Goal: Task Accomplishment & Management: Use online tool/utility

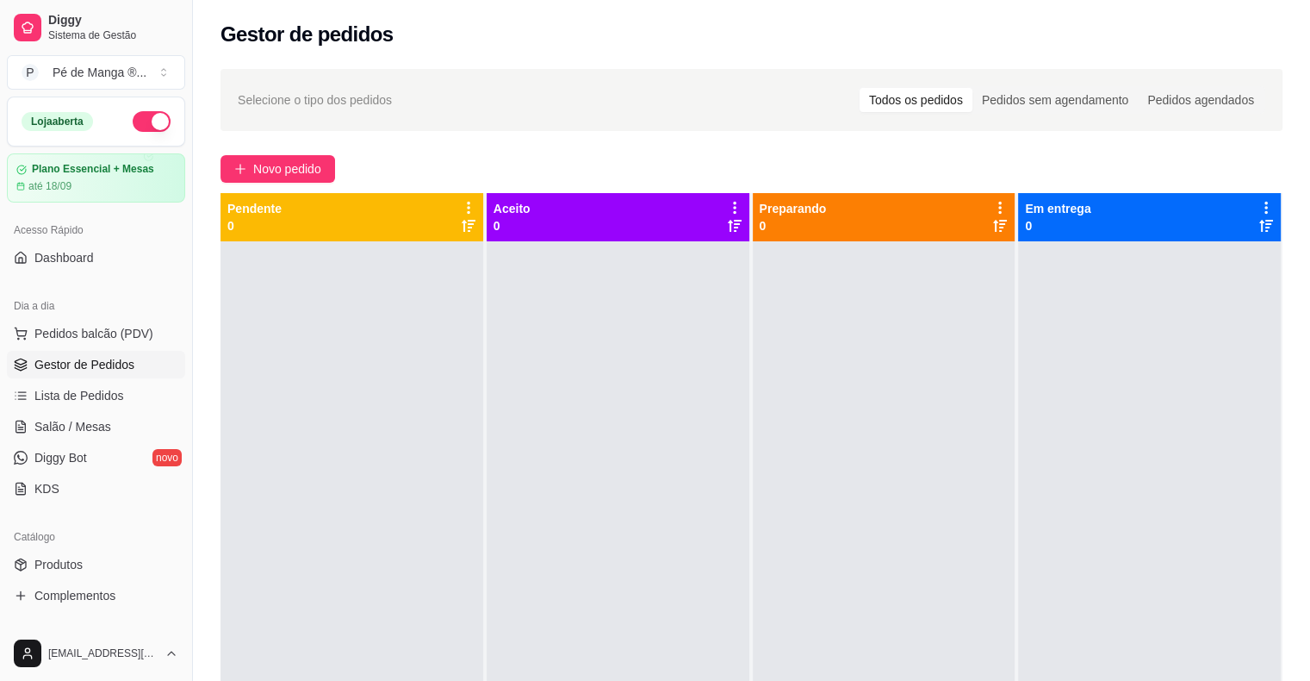
scroll to position [172, 0]
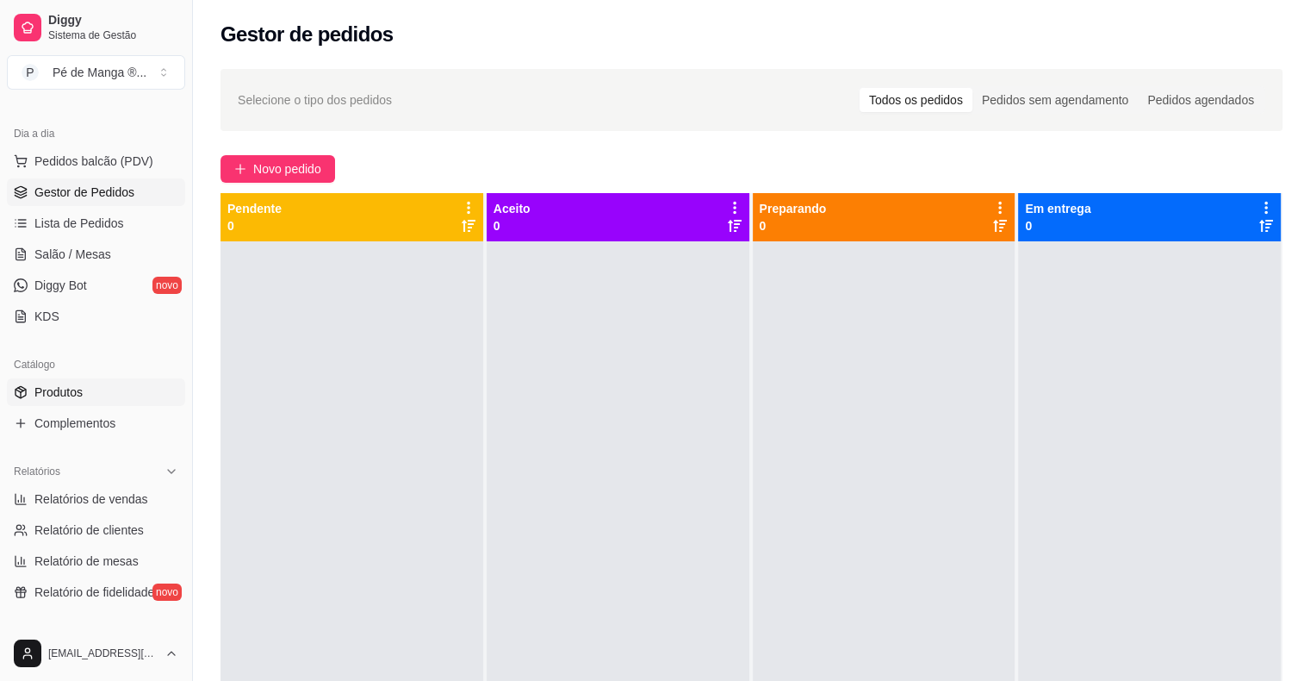
click at [106, 388] on link "Produtos" at bounding box center [96, 392] width 178 height 28
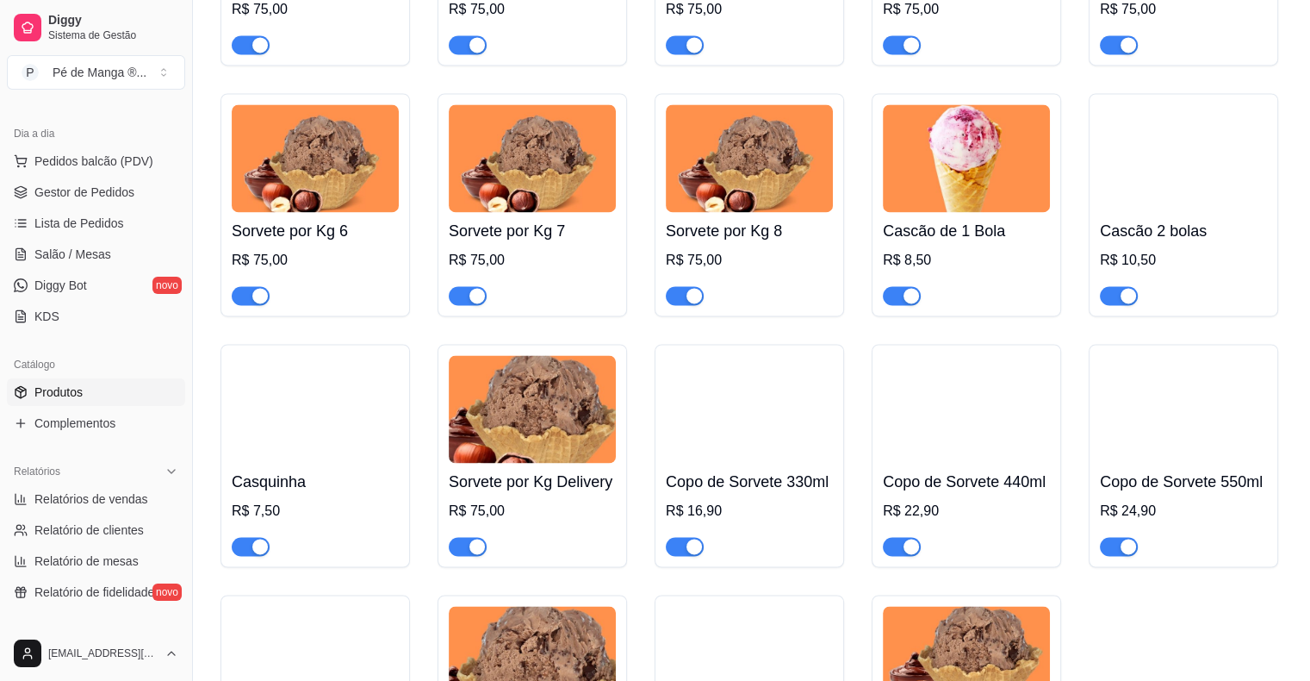
scroll to position [2671, 0]
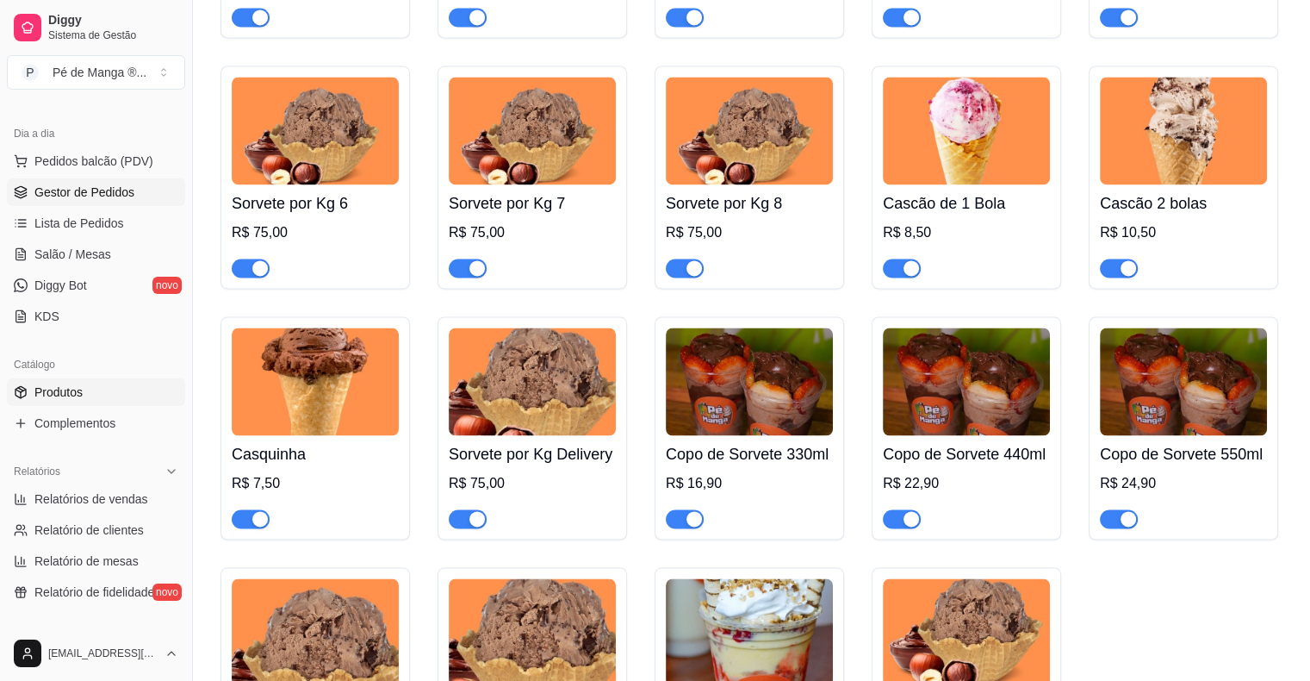
click at [101, 193] on span "Gestor de Pedidos" at bounding box center [84, 192] width 100 height 17
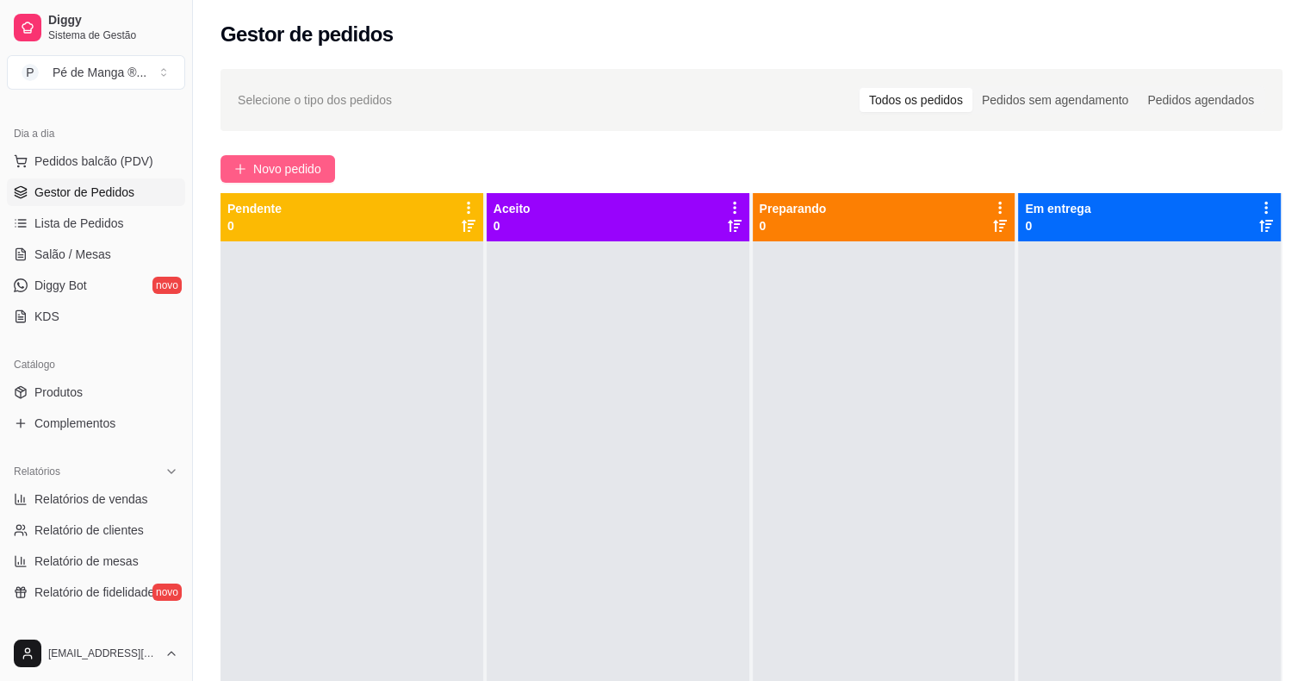
click at [244, 173] on icon "plus" at bounding box center [240, 169] width 12 height 12
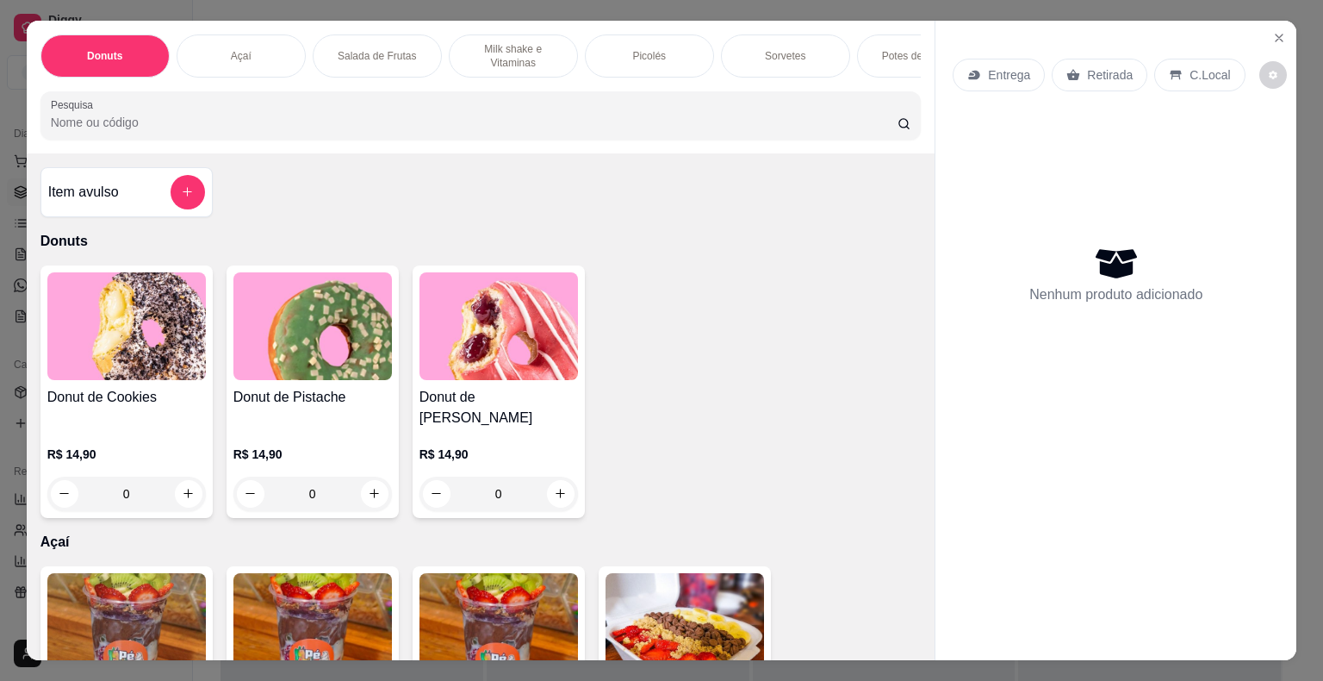
click at [889, 49] on p "Potes de Sorvete" at bounding box center [921, 56] width 79 height 14
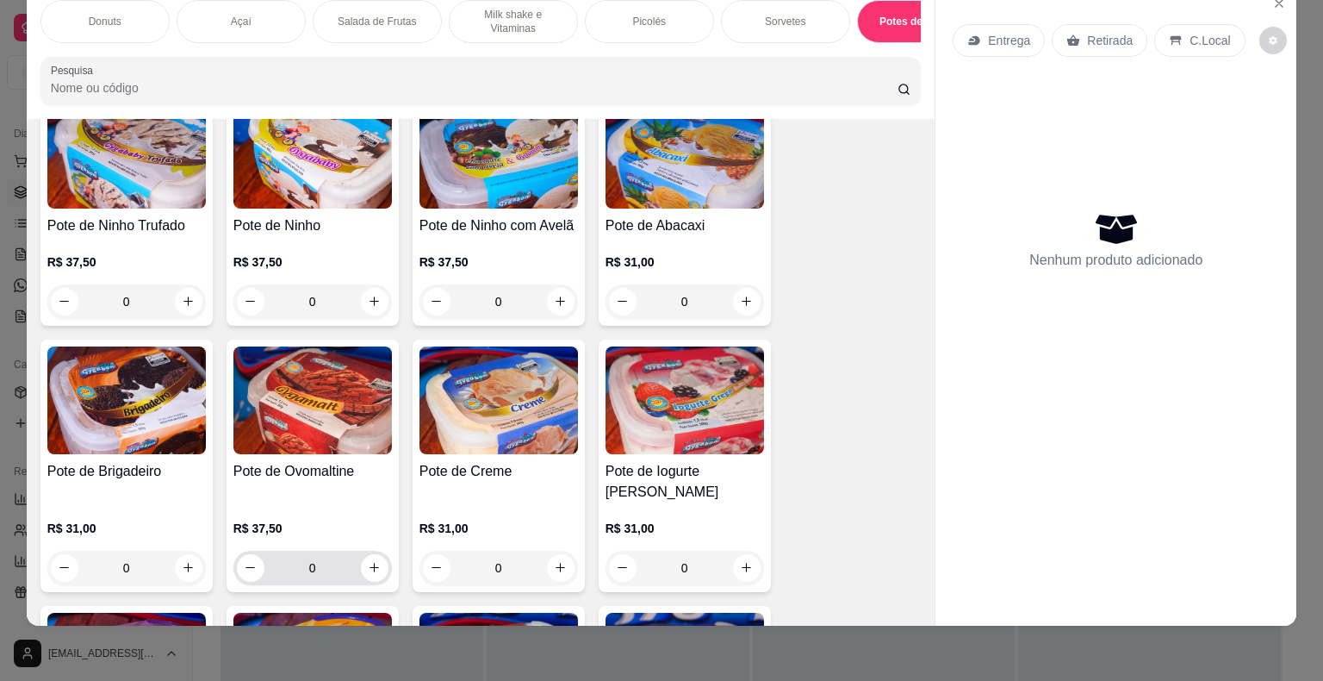
scroll to position [3309, 0]
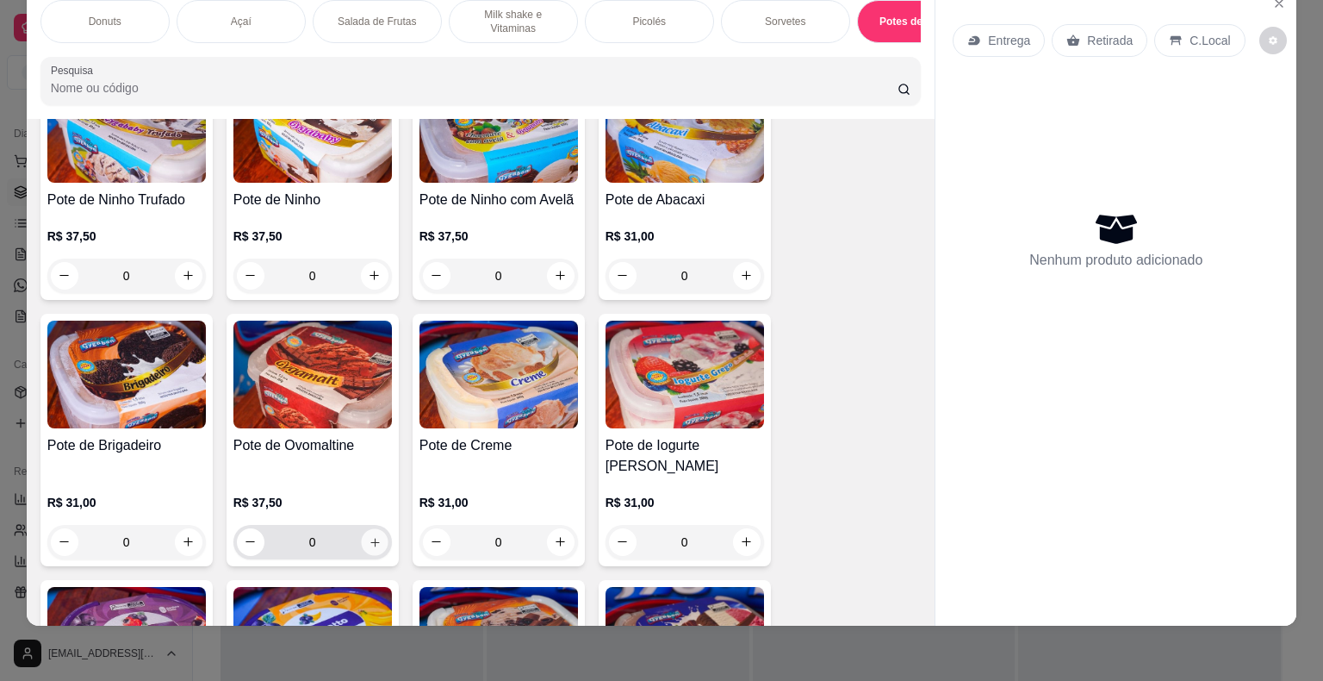
click at [368, 535] on icon "increase-product-quantity" at bounding box center [374, 541] width 13 height 13
type input "1"
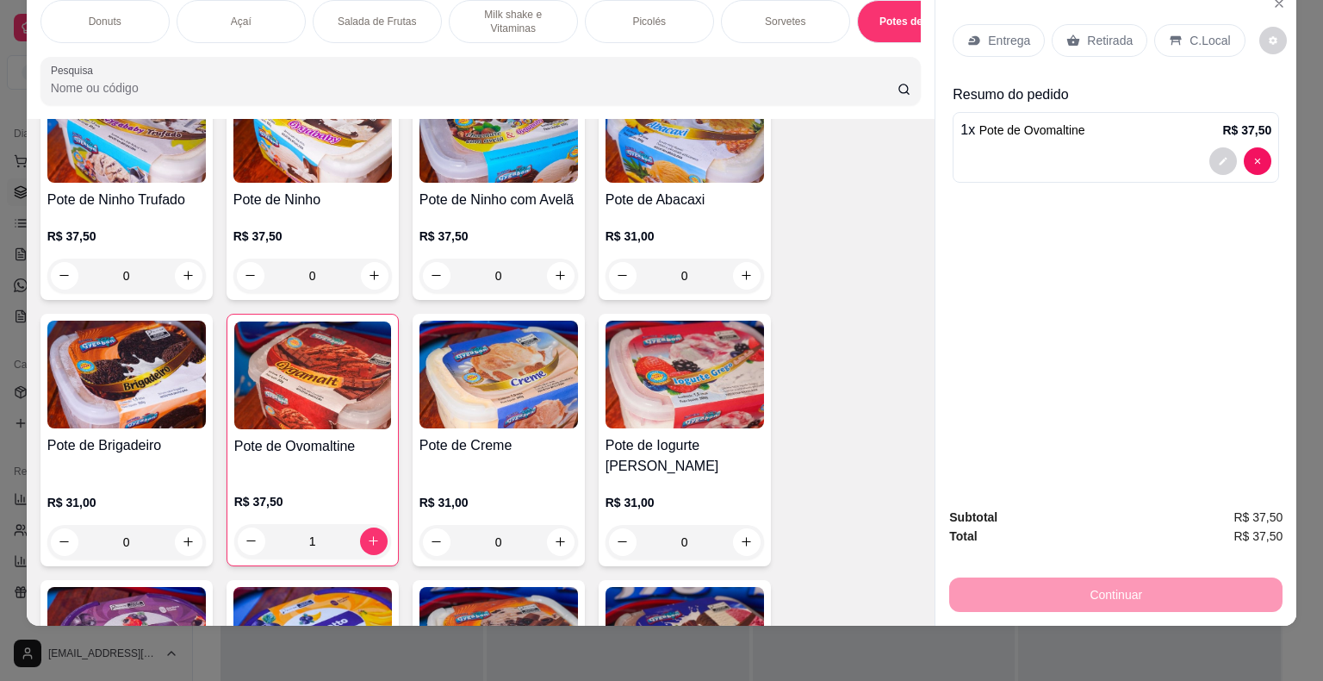
click at [979, 38] on div "Entrega" at bounding box center [999, 40] width 92 height 33
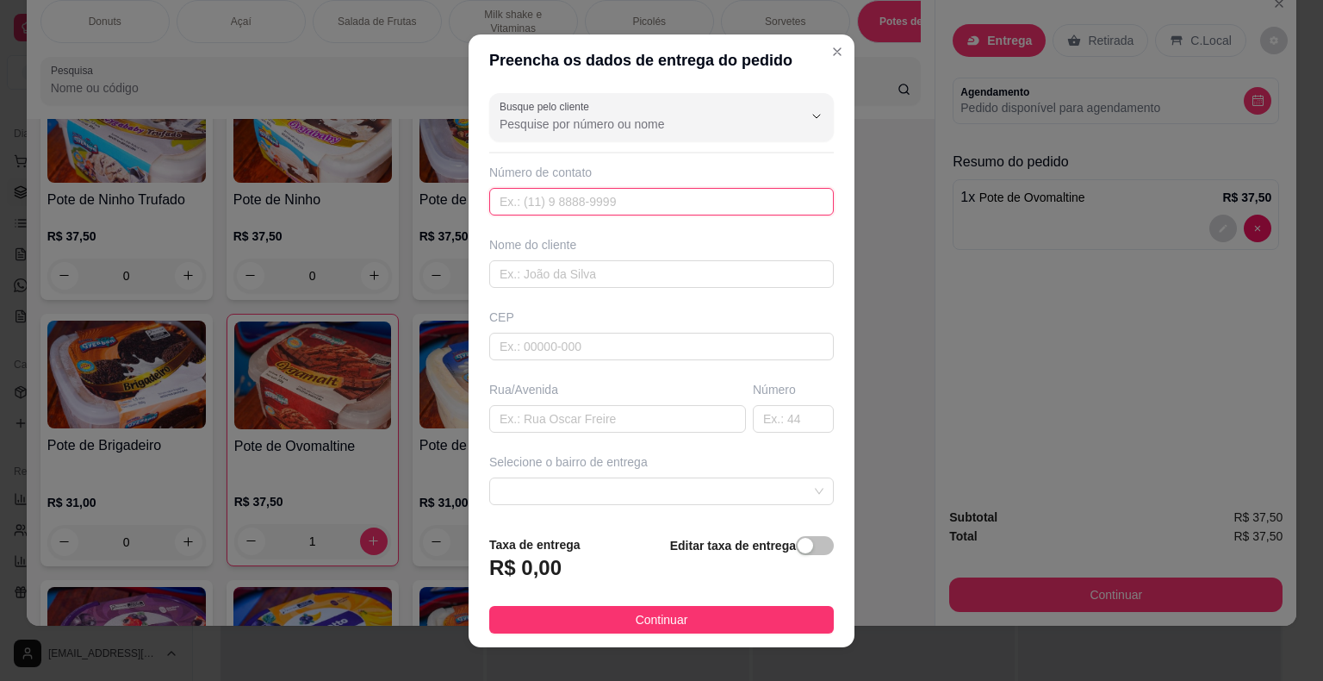
click at [639, 200] on input "text" at bounding box center [661, 202] width 345 height 28
type input "15997-1581"
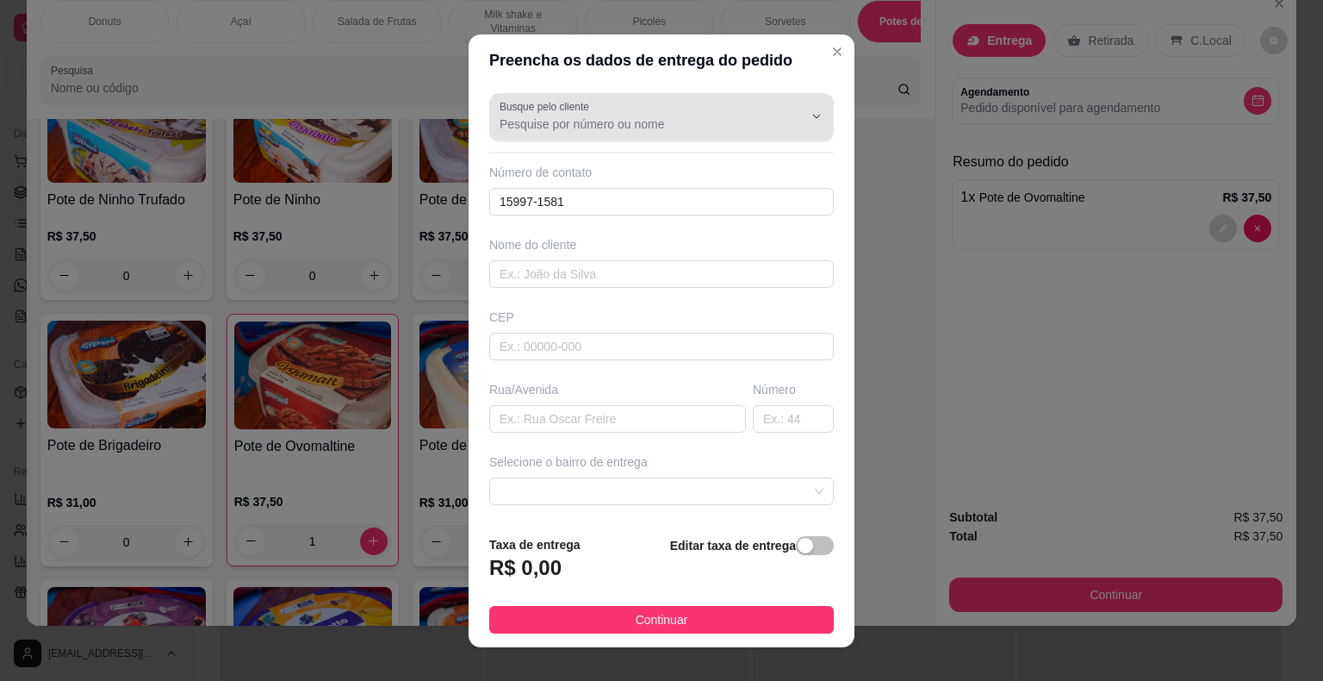
click at [589, 138] on div "Busque pelo cliente" at bounding box center [661, 117] width 345 height 48
type input "159971581"
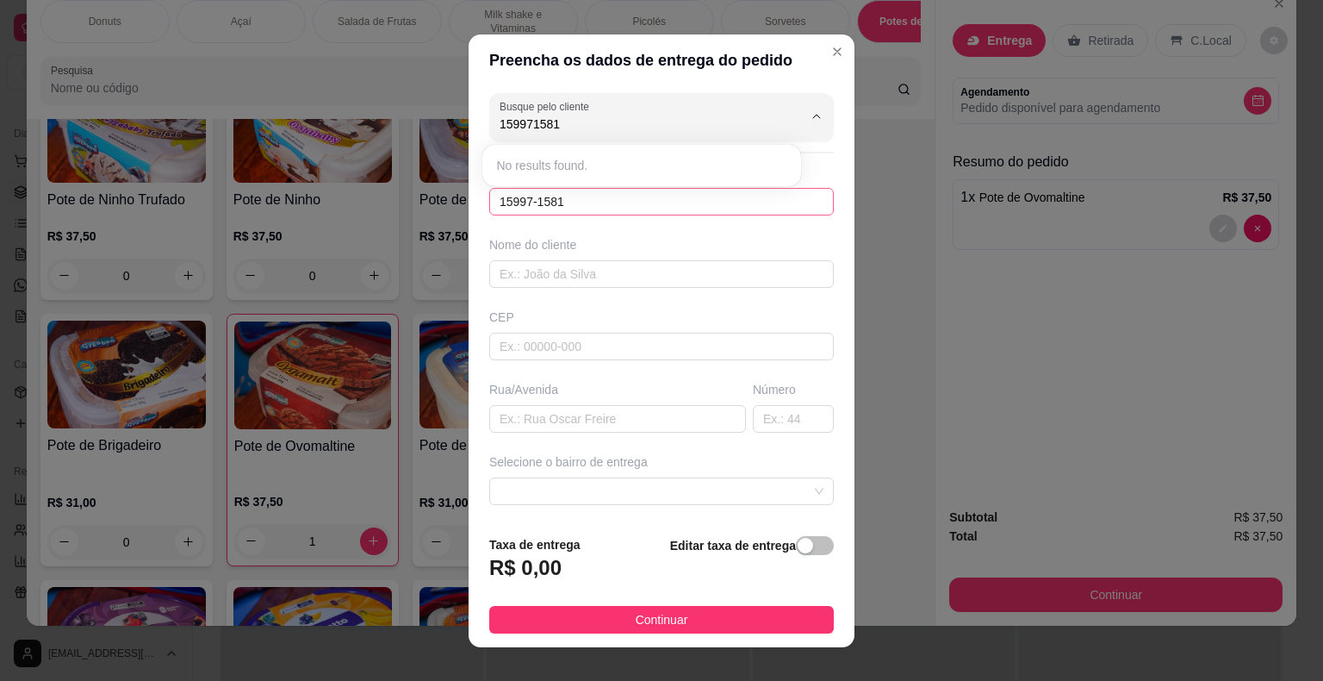
click at [573, 205] on input "15997-1581" at bounding box center [661, 202] width 345 height 28
type input "[PHONE_NUMBER]"
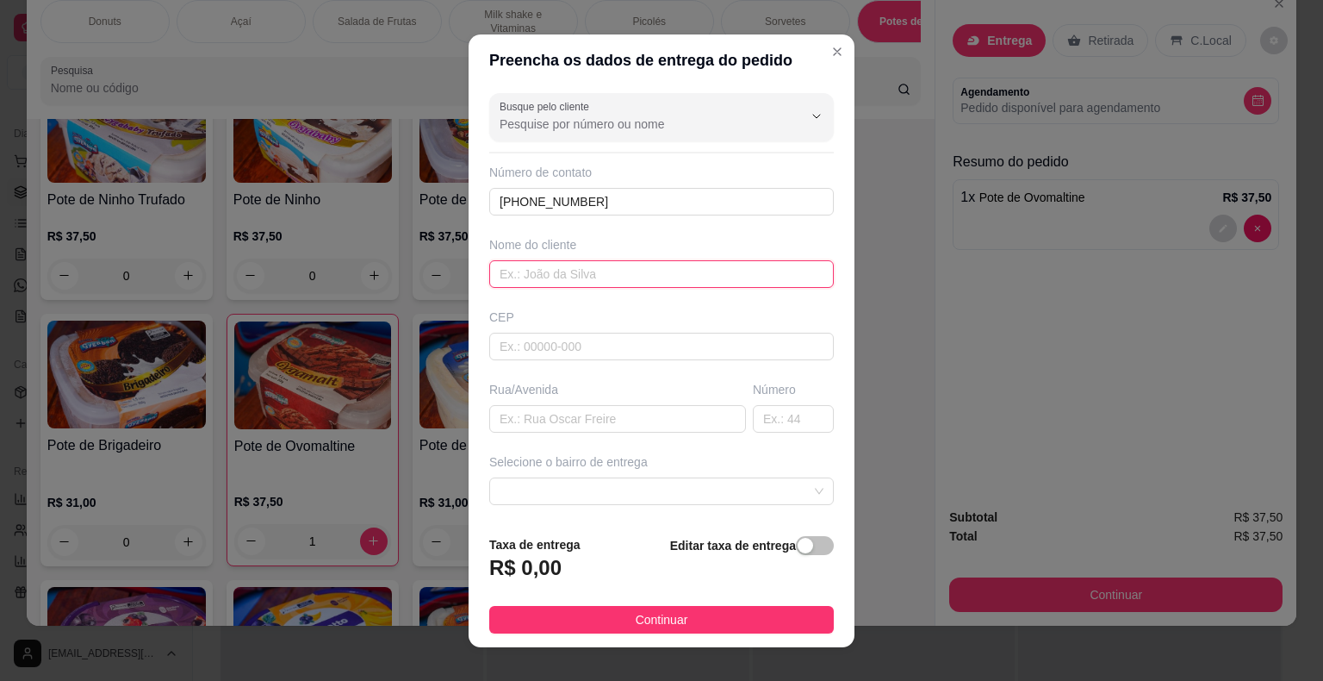
click at [589, 275] on input "text" at bounding box center [661, 274] width 345 height 28
type input "[PERSON_NAME]"
click at [631, 333] on input "text" at bounding box center [661, 347] width 345 height 28
type input "18440000"
click at [607, 420] on input "text" at bounding box center [617, 419] width 257 height 28
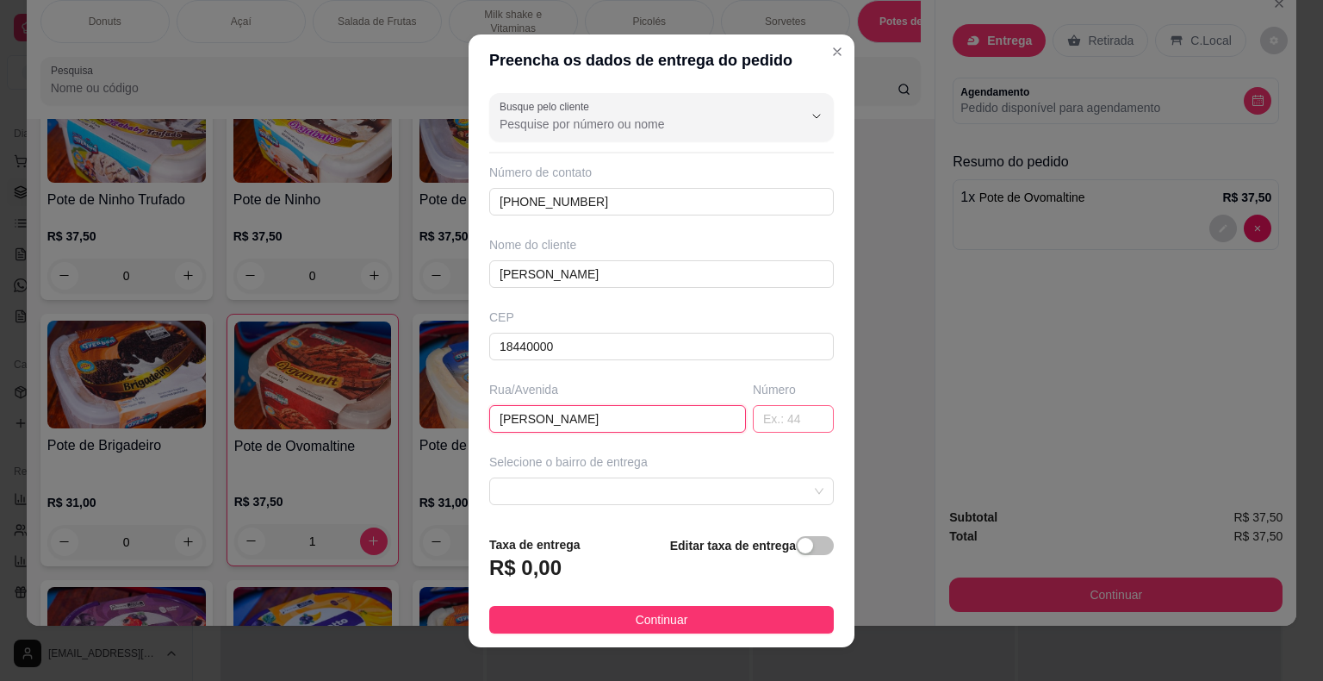
type input "[PERSON_NAME]"
click at [753, 429] on input "text" at bounding box center [793, 419] width 81 height 28
click at [668, 488] on span at bounding box center [662, 491] width 324 height 26
type input "197"
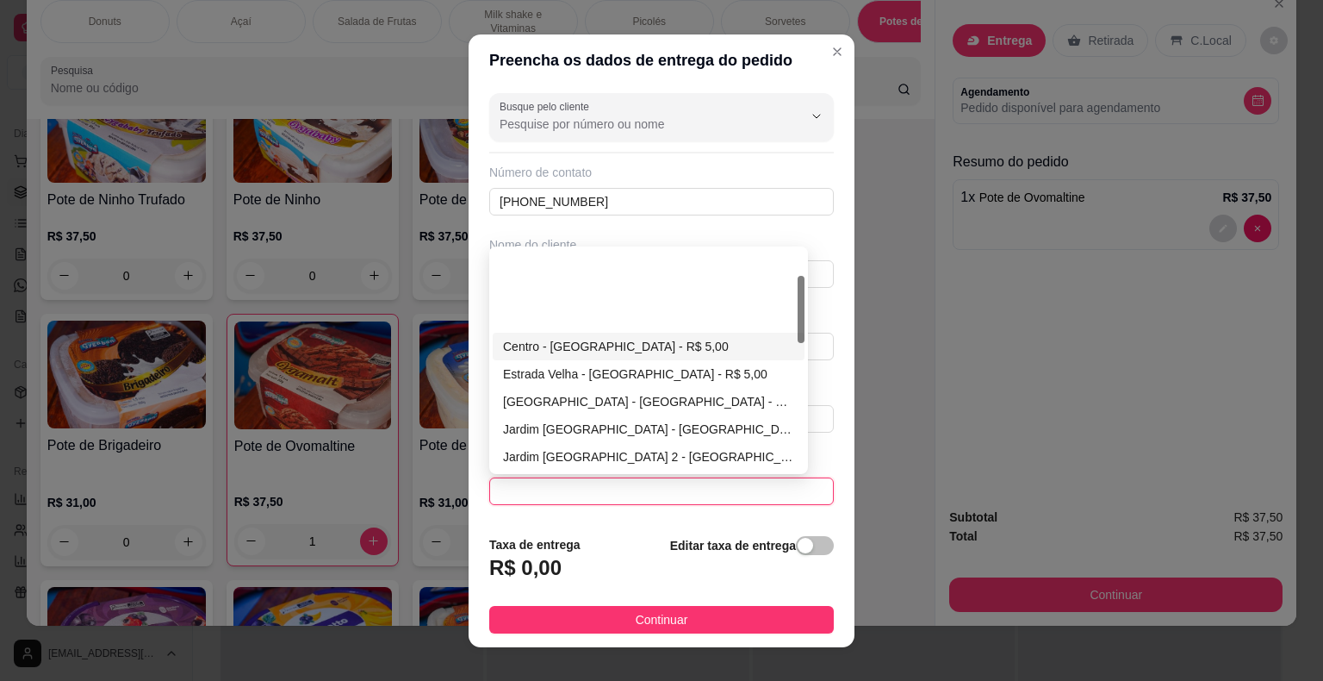
scroll to position [86, 0]
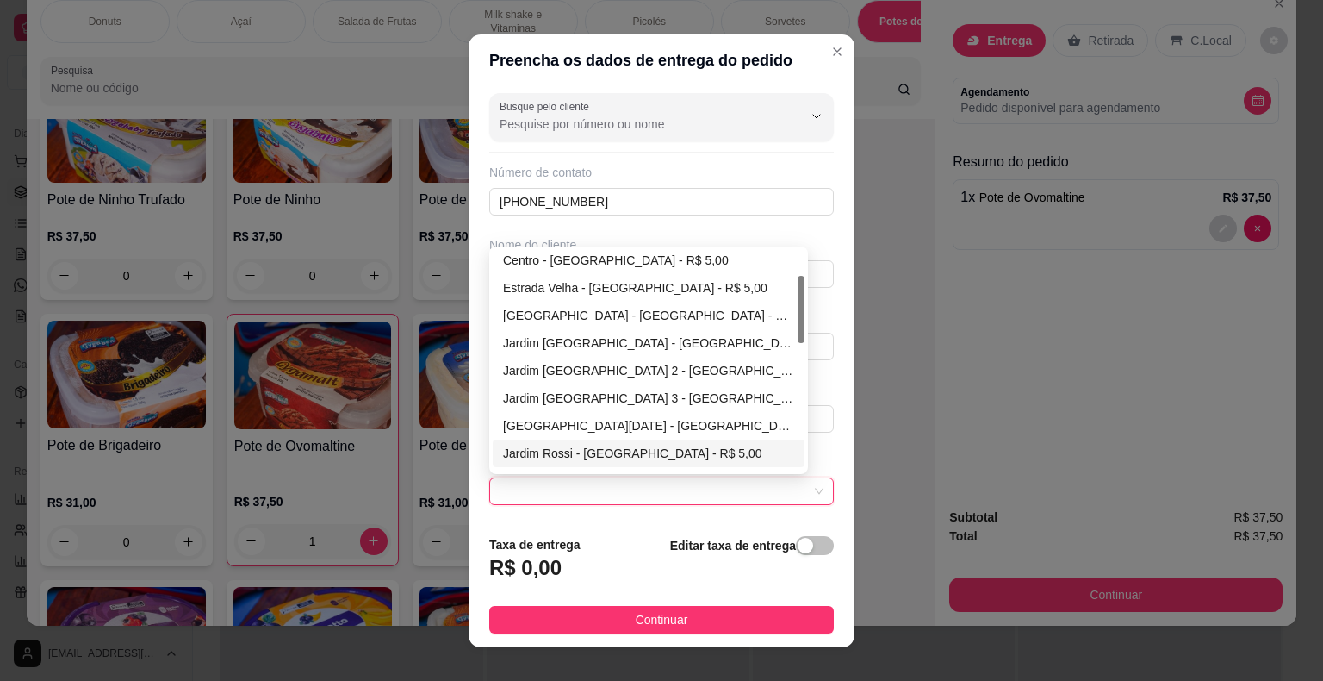
click at [607, 454] on div "Jardim Rossi - [GEOGRAPHIC_DATA] - R$ 5,00" at bounding box center [648, 453] width 291 height 19
type input "Itaberá"
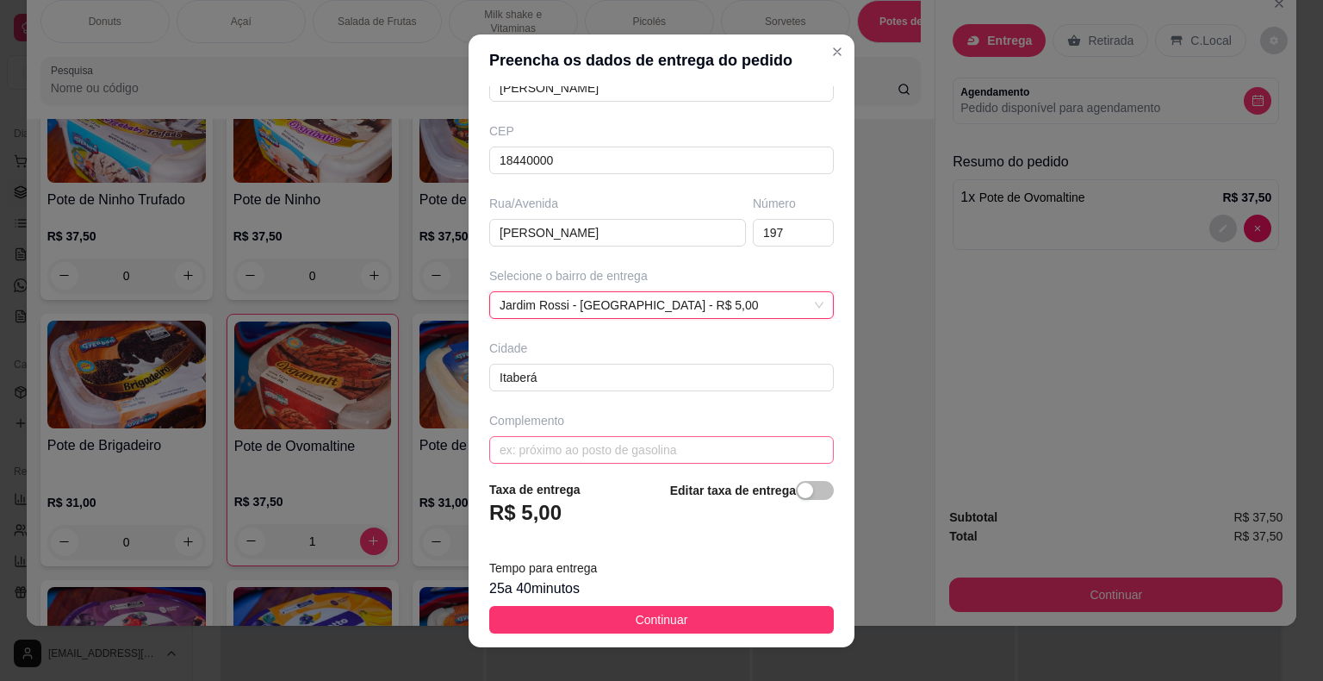
scroll to position [197, 0]
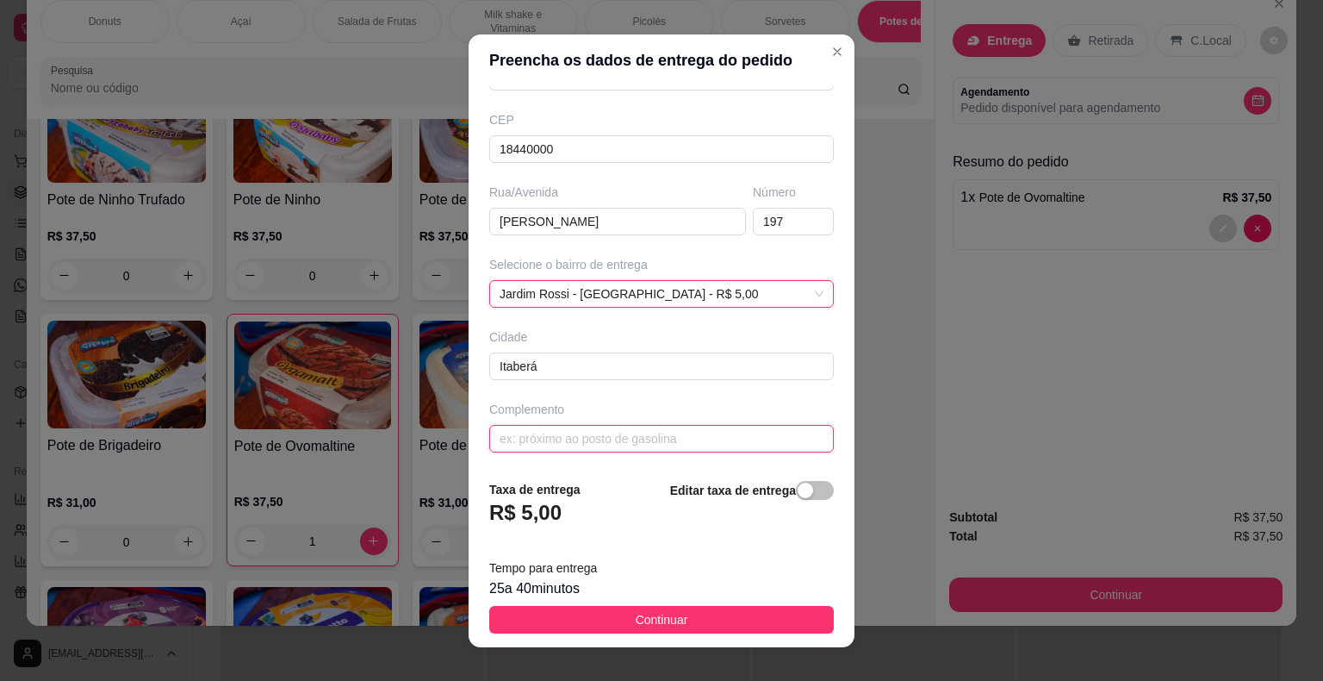
click at [746, 446] on input "text" at bounding box center [661, 439] width 345 height 28
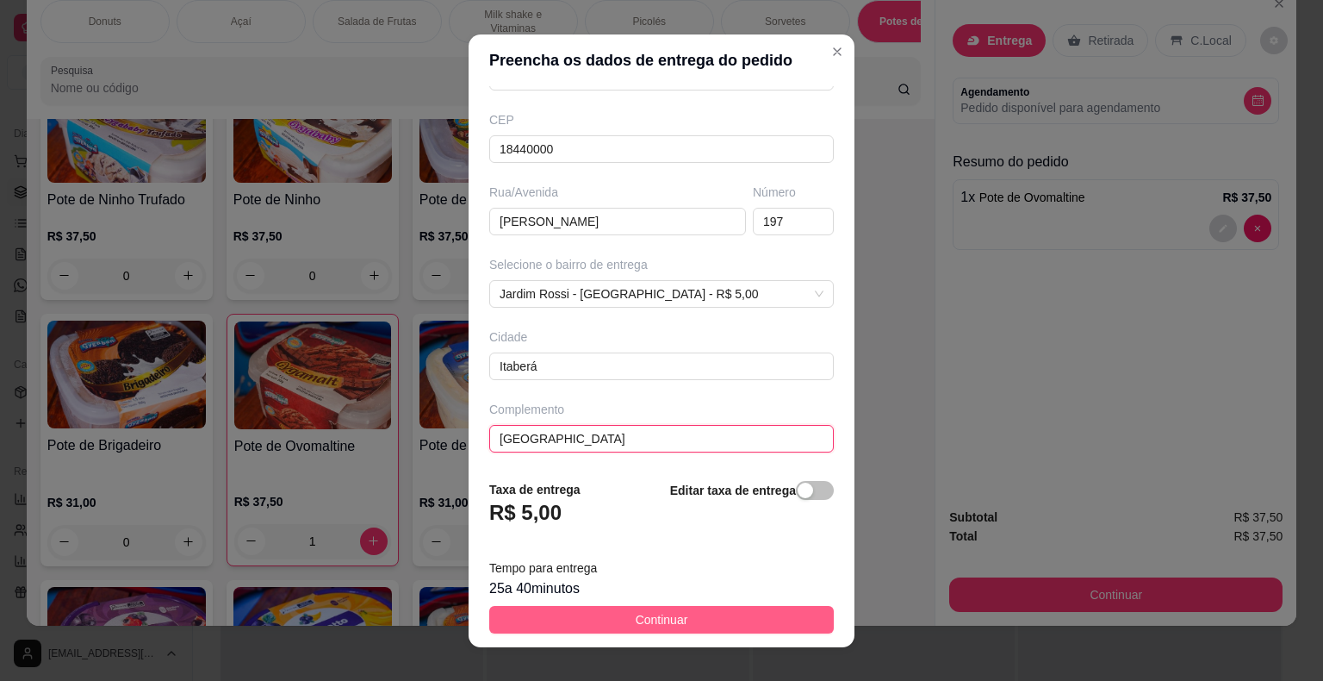
type input "[GEOGRAPHIC_DATA]"
click at [705, 613] on button "Continuar" at bounding box center [661, 620] width 345 height 28
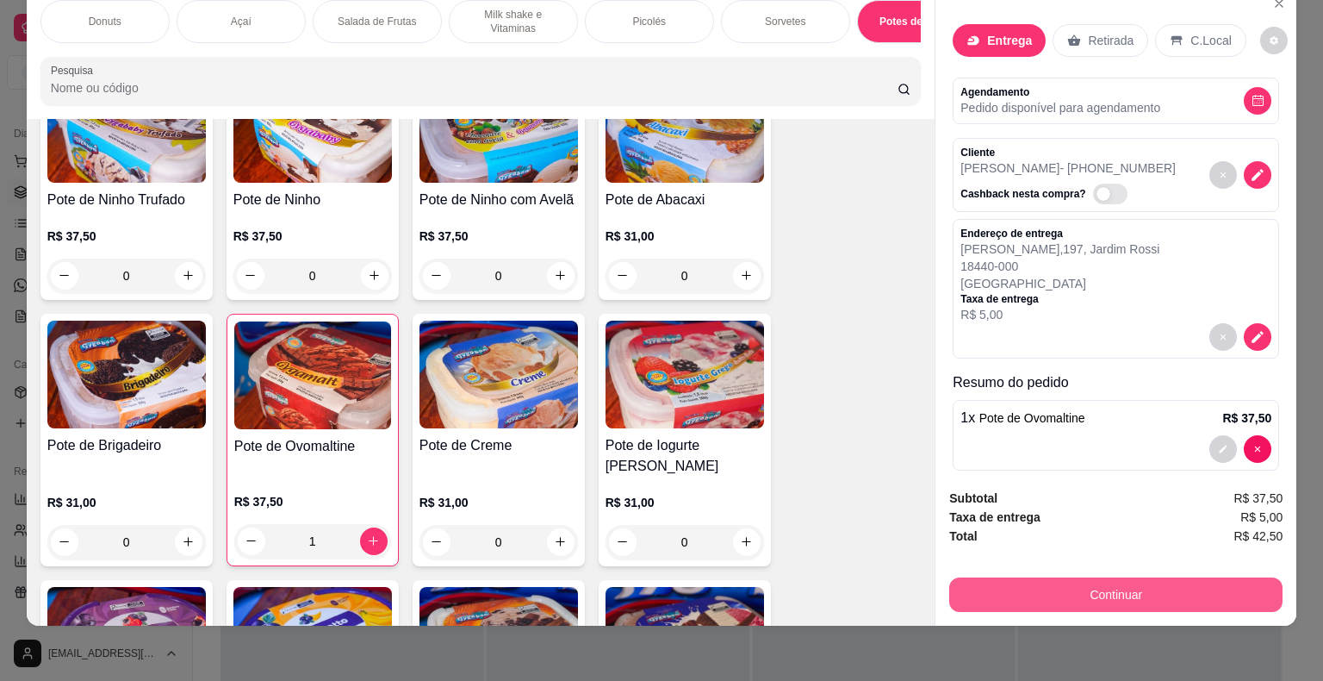
click at [962, 594] on button "Continuar" at bounding box center [1115, 594] width 333 height 34
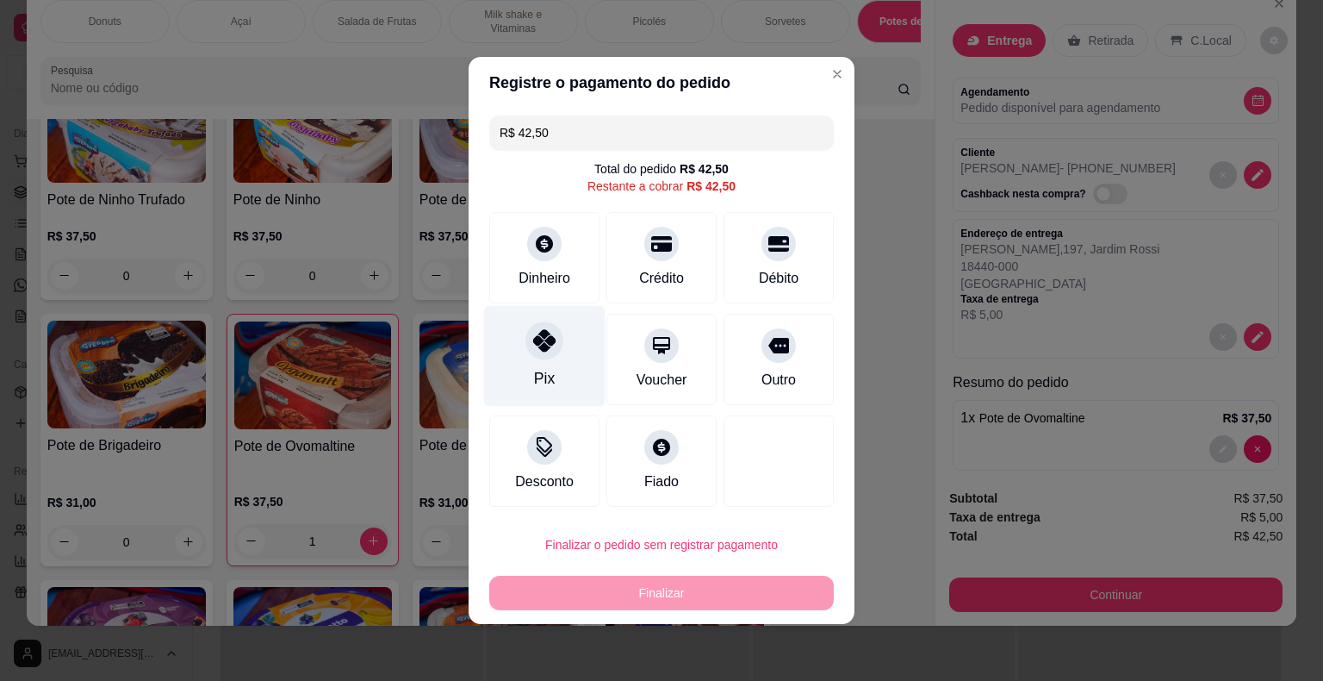
click at [579, 348] on div "Pix" at bounding box center [544, 356] width 121 height 101
type input "R$ 0,00"
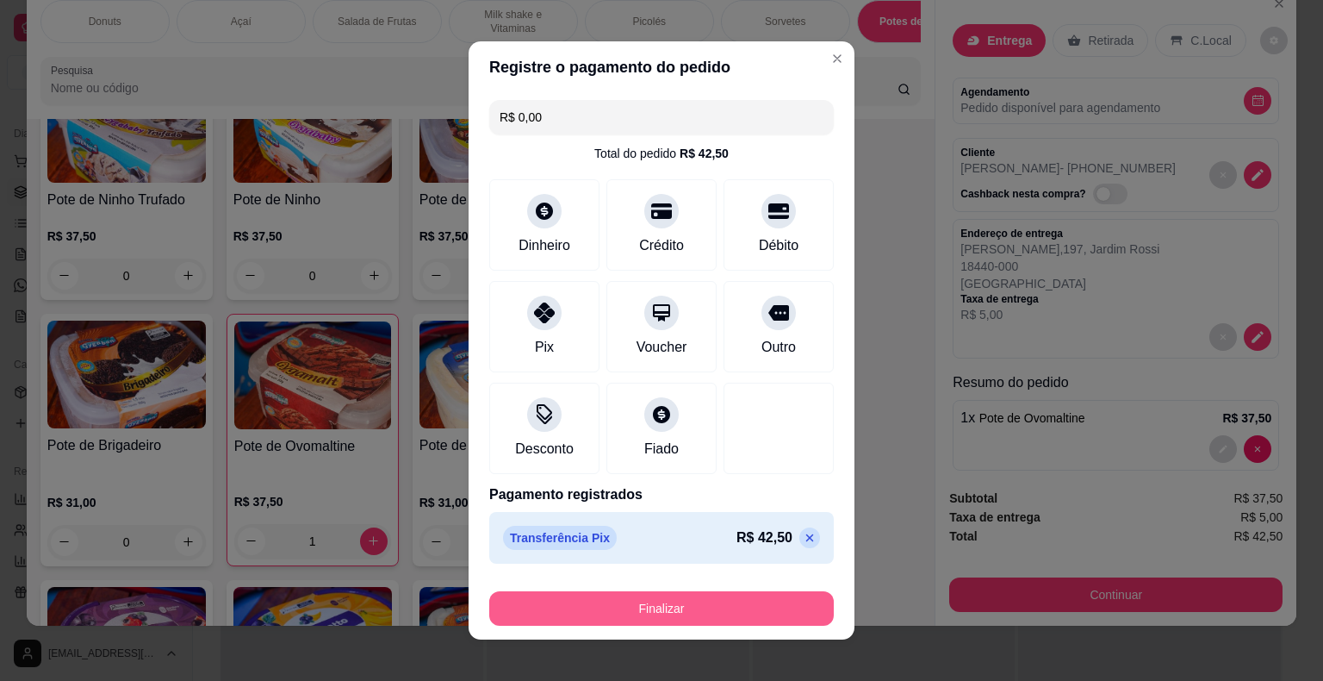
click at [738, 609] on button "Finalizar" at bounding box center [661, 608] width 345 height 34
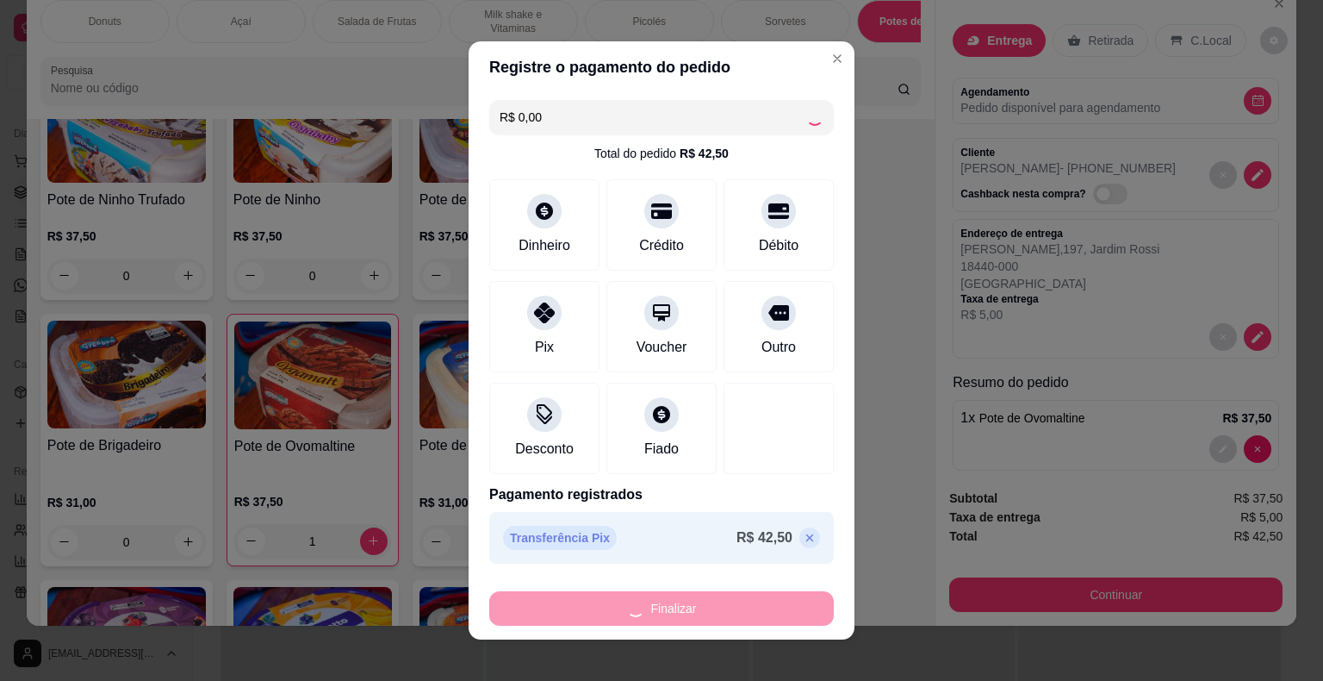
type input "0"
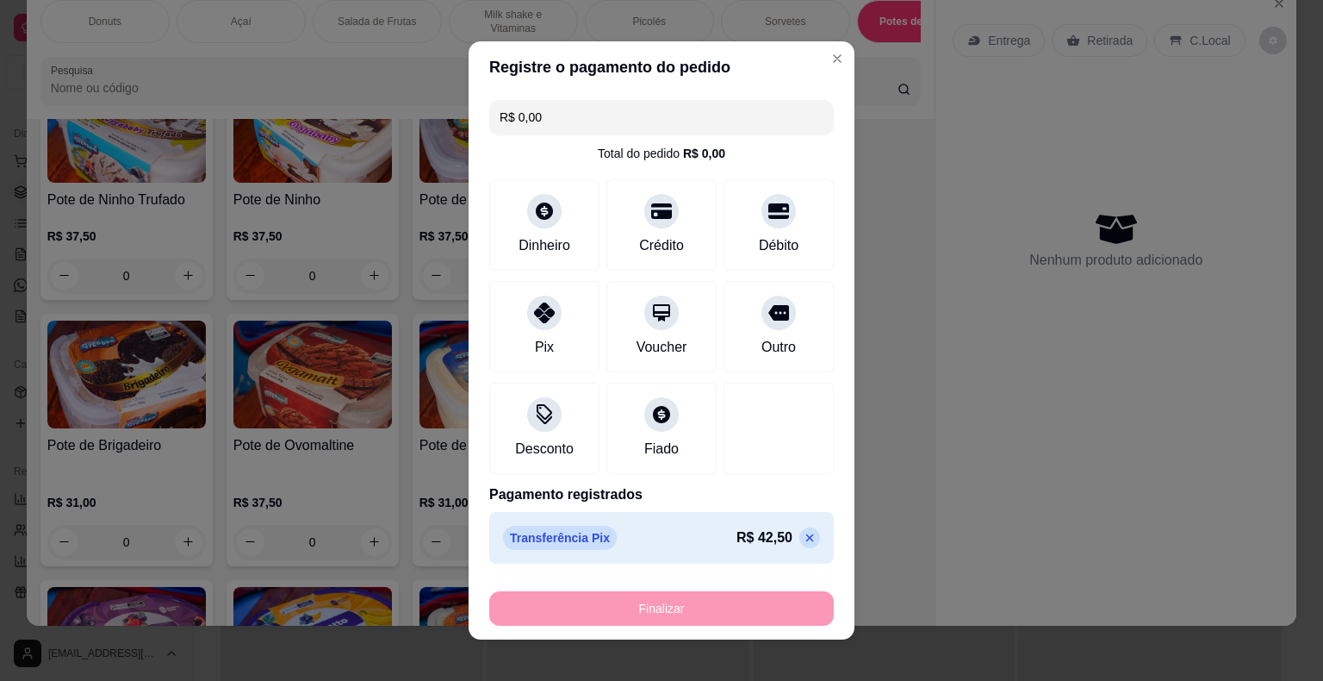
type input "-R$ 42,50"
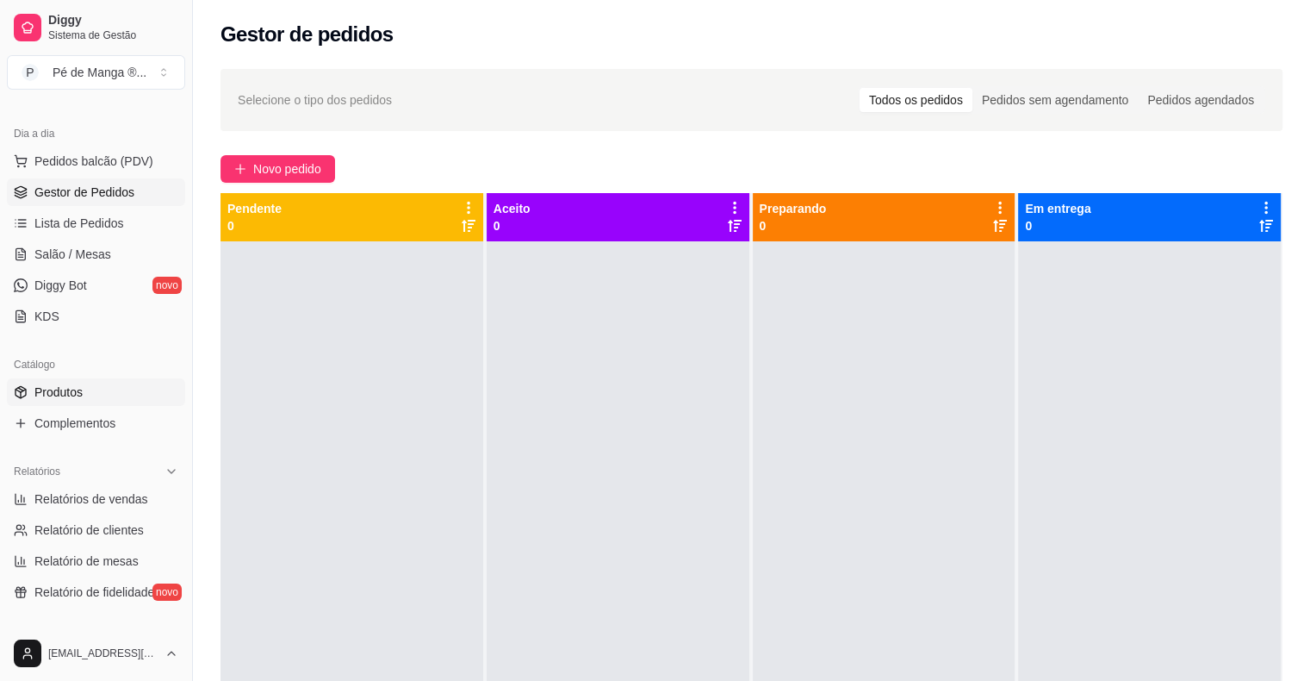
click at [122, 401] on link "Produtos" at bounding box center [96, 392] width 178 height 28
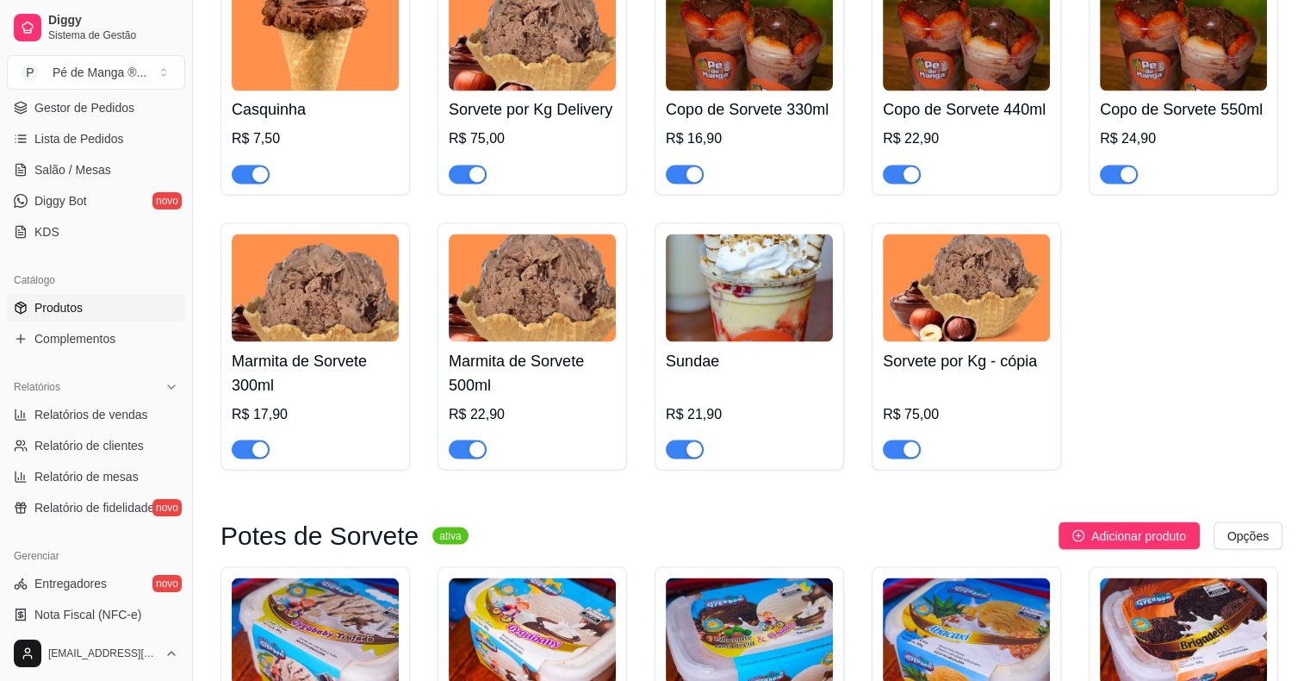
scroll to position [128, 0]
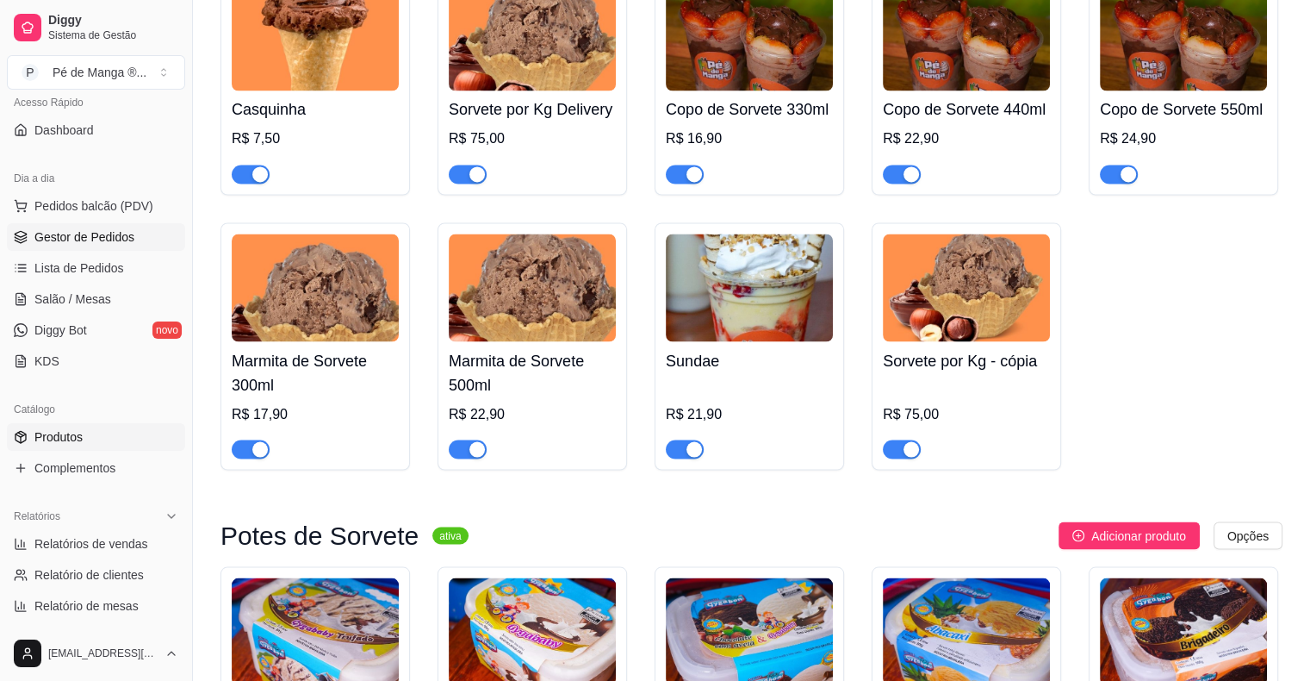
click at [117, 233] on span "Gestor de Pedidos" at bounding box center [84, 236] width 100 height 17
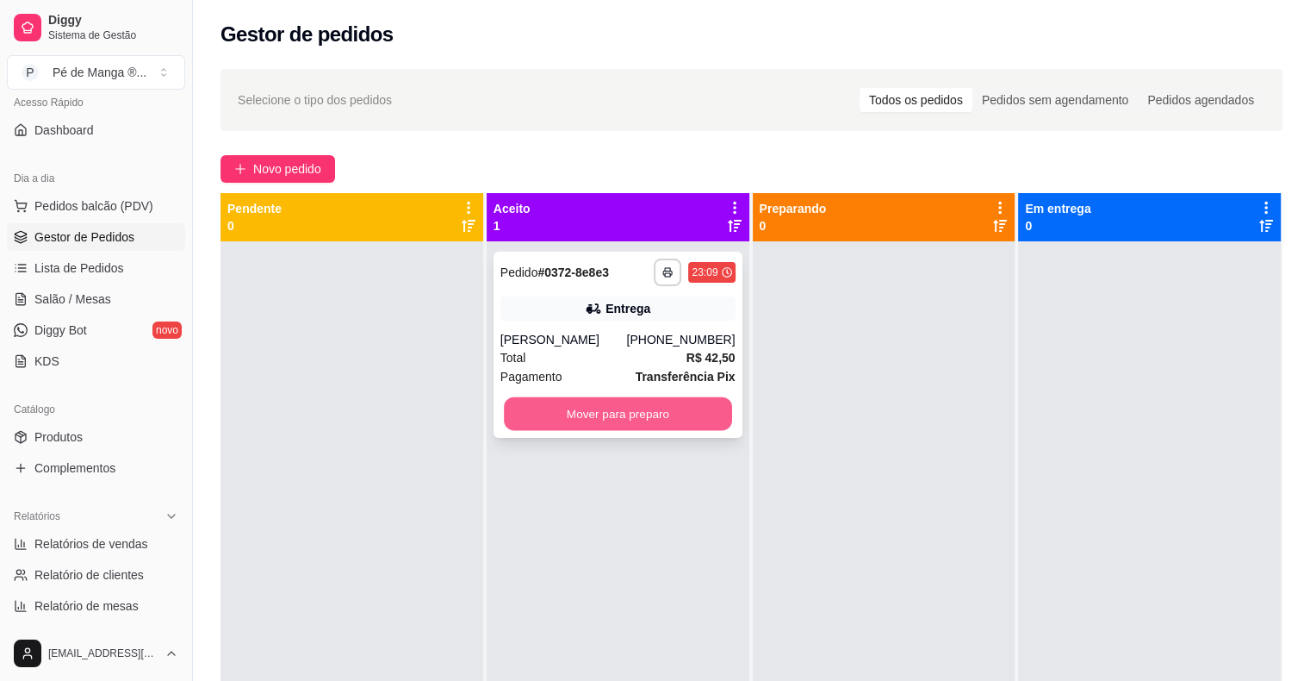
click at [632, 422] on button "Mover para preparo" at bounding box center [618, 414] width 228 height 34
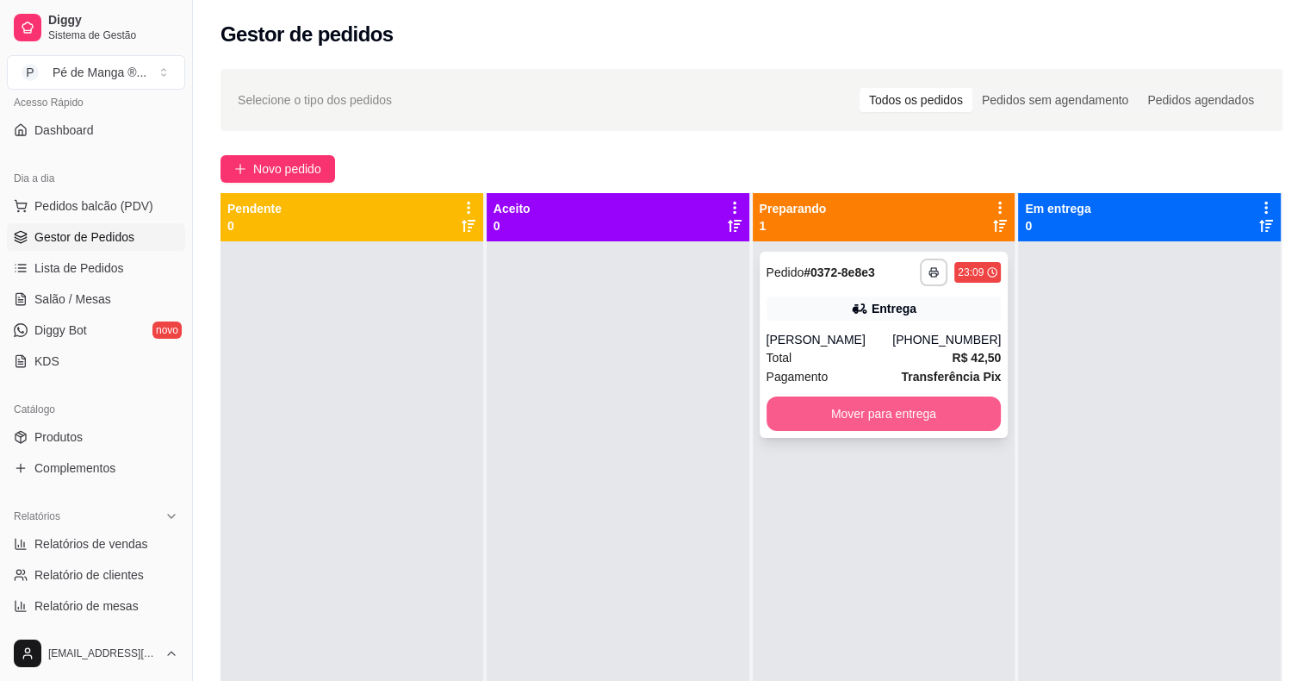
click at [889, 415] on button "Mover para entrega" at bounding box center [884, 413] width 235 height 34
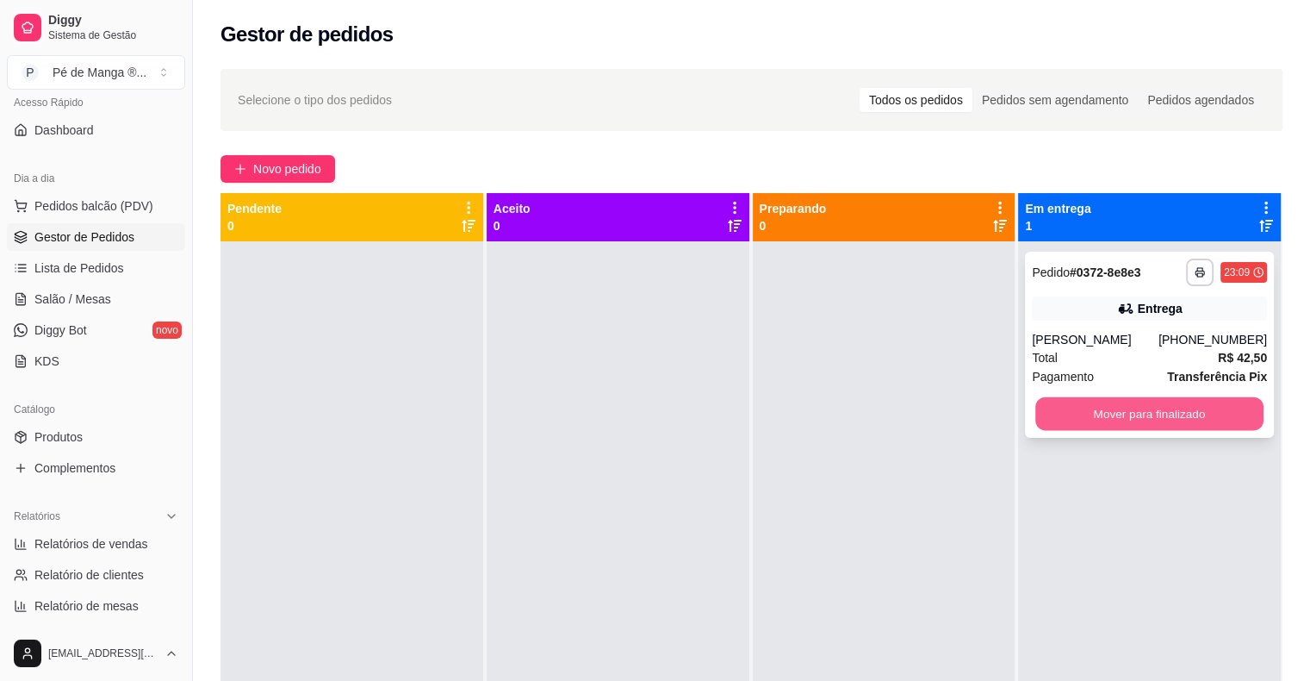
click at [1082, 413] on button "Mover para finalizado" at bounding box center [1150, 414] width 228 height 34
click at [1179, 408] on button "Mover para finalizado" at bounding box center [1150, 414] width 228 height 34
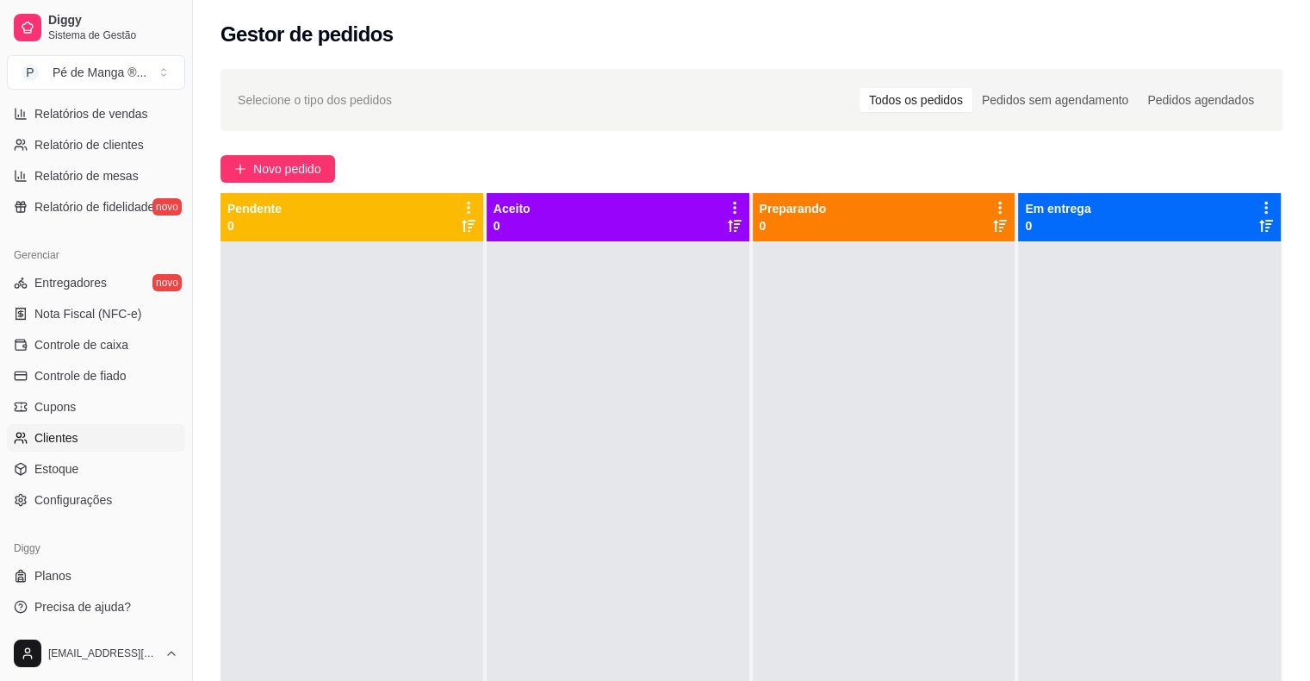
scroll to position [558, 0]
click at [131, 465] on link "Estoque" at bounding box center [96, 468] width 178 height 28
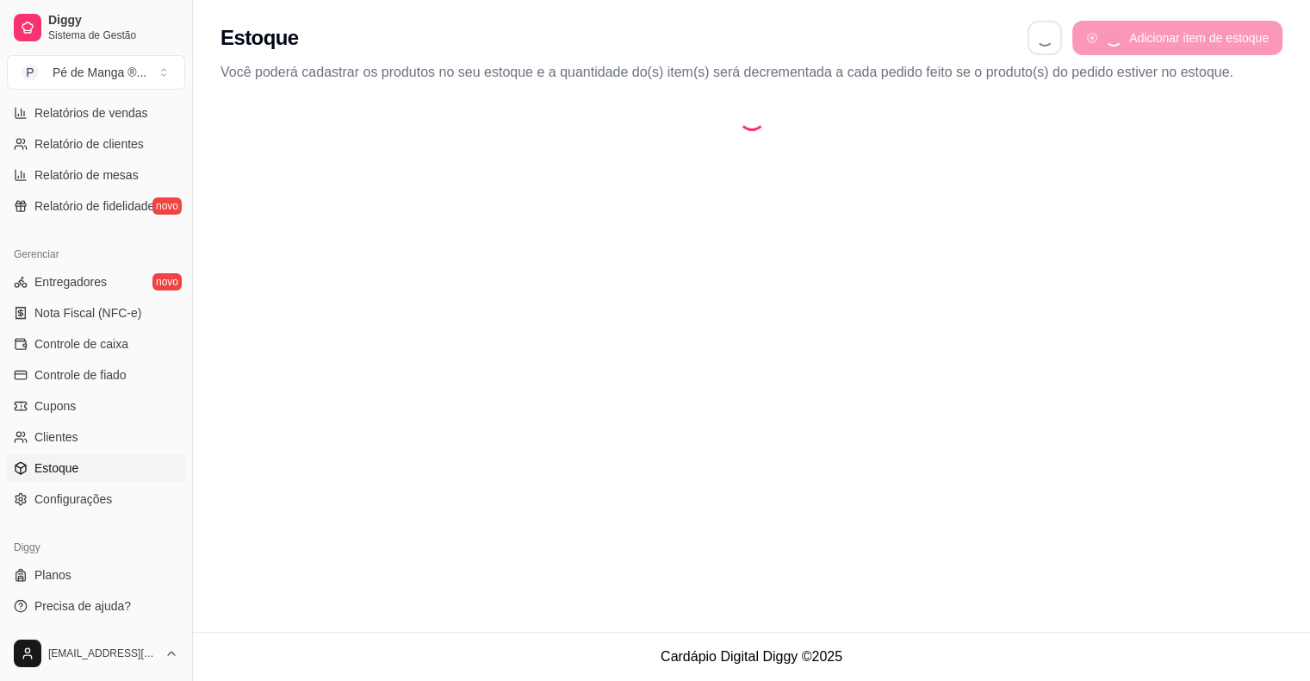
select select "QUANTITY_ORDER"
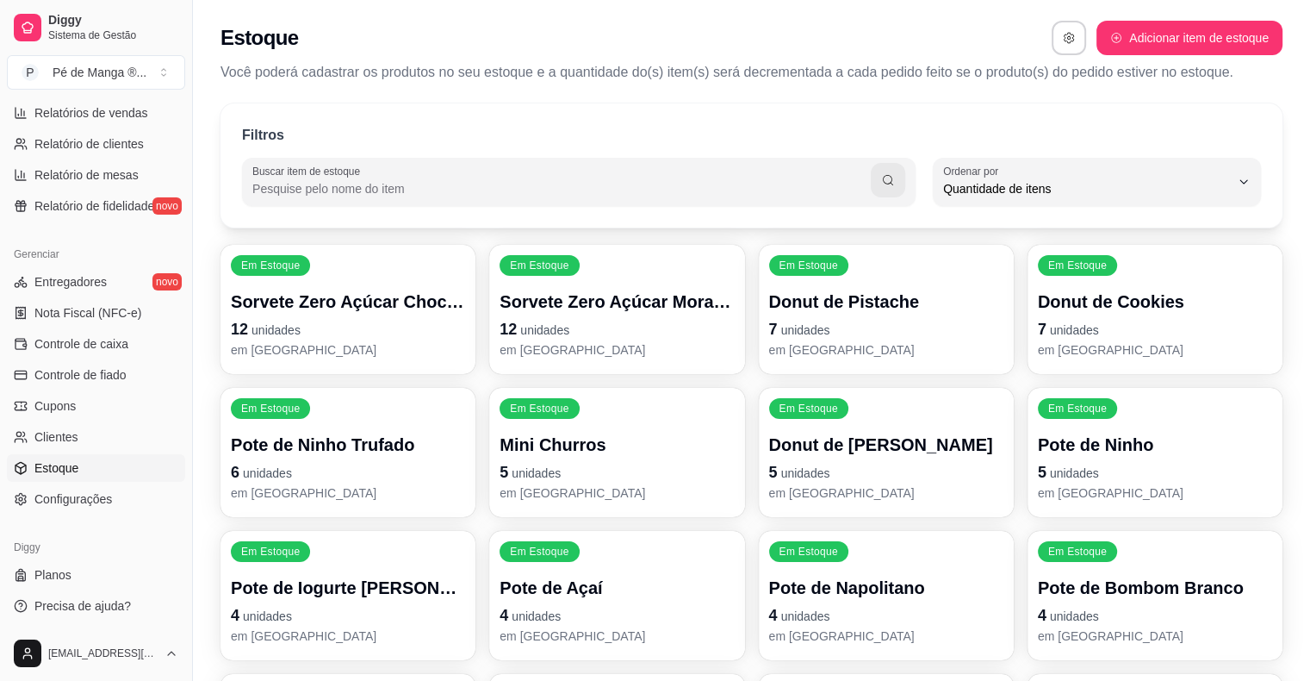
scroll to position [16, 0]
click at [442, 327] on p "12 unidades" at bounding box center [348, 329] width 234 height 24
click at [1063, 34] on icon "button" at bounding box center [1069, 38] width 12 height 12
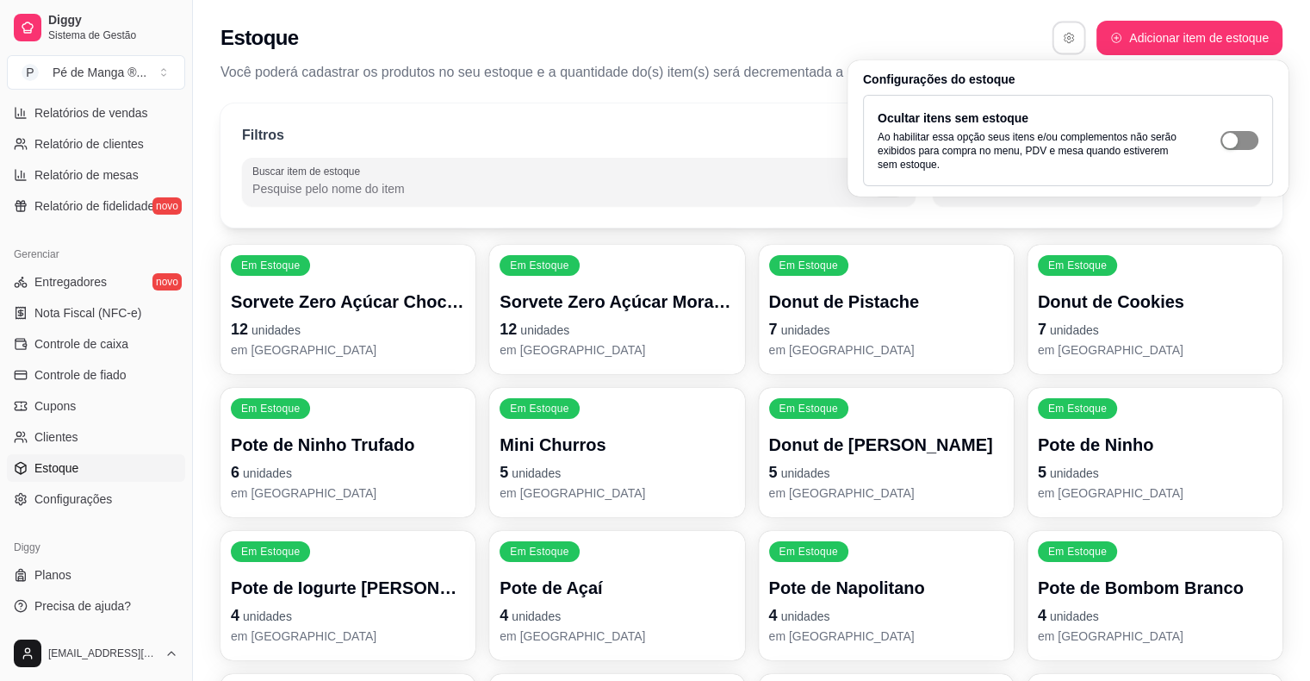
click at [1250, 143] on span "button" at bounding box center [1240, 140] width 38 height 19
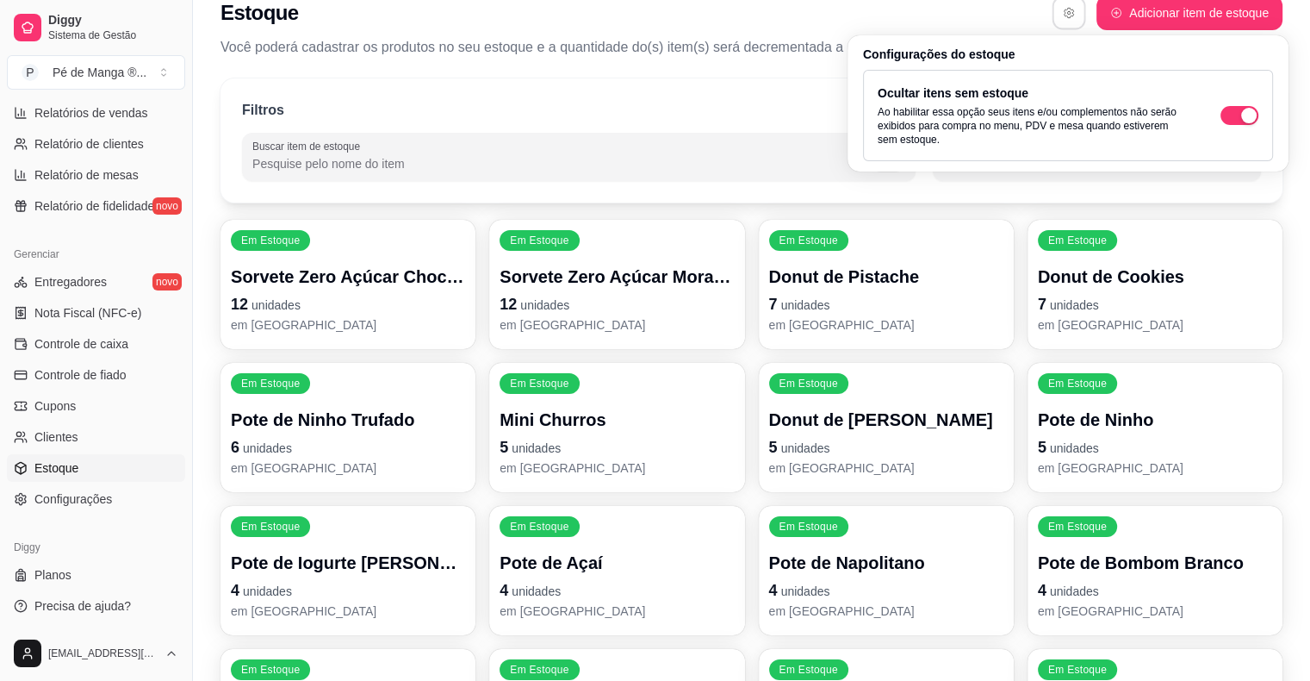
scroll to position [0, 0]
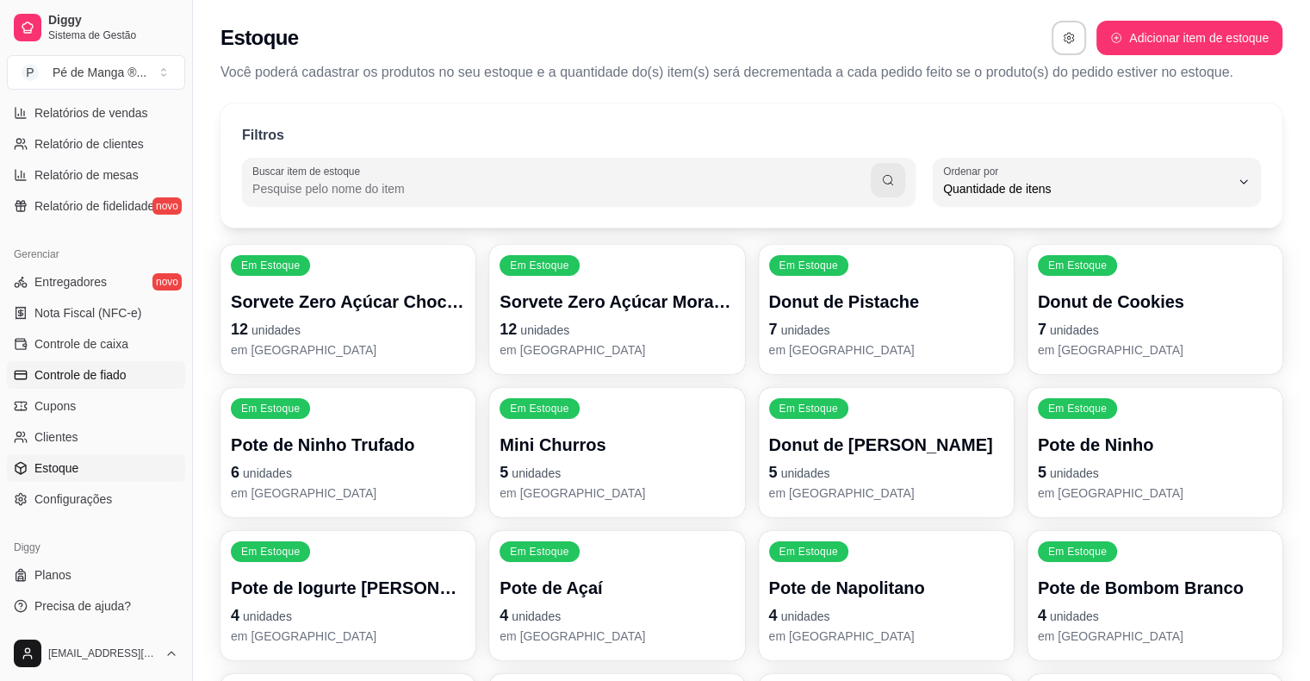
click at [122, 375] on span "Controle de fiado" at bounding box center [80, 374] width 92 height 17
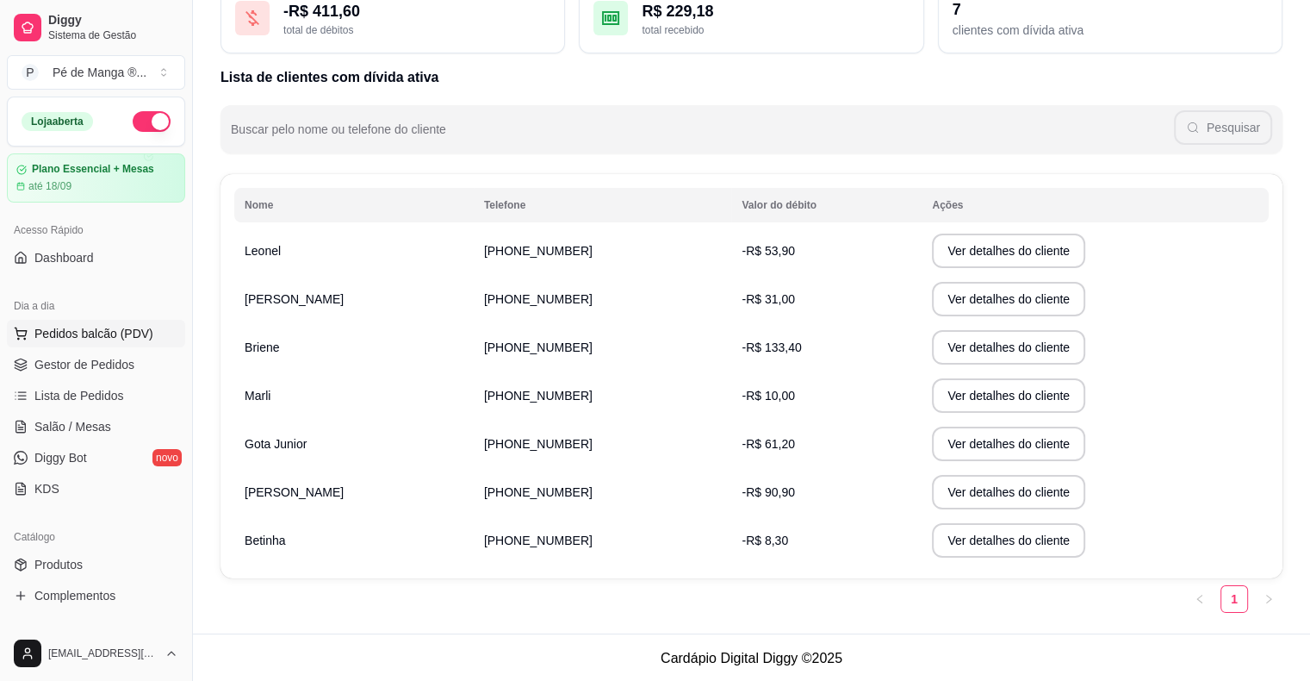
click at [67, 338] on span "Pedidos balcão (PDV)" at bounding box center [93, 333] width 119 height 17
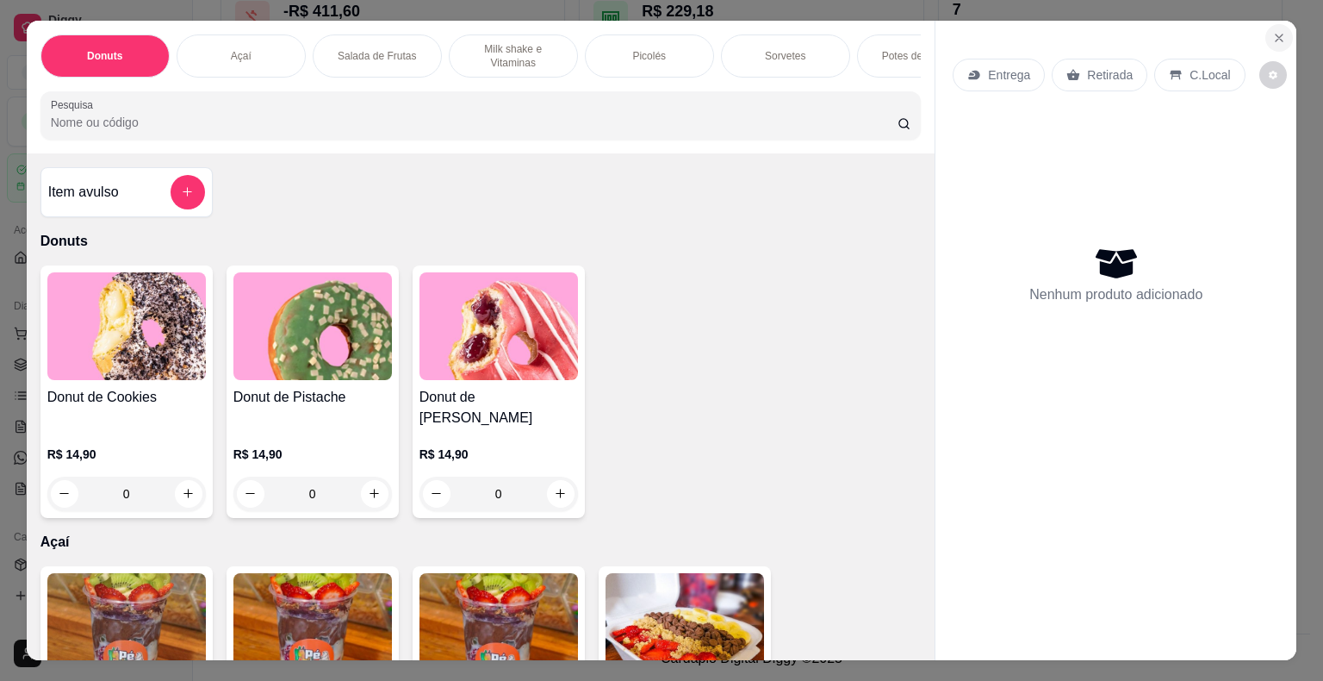
click at [1273, 31] on icon "Close" at bounding box center [1280, 38] width 14 height 14
